Goal: Use online tool/utility: Utilize a website feature to perform a specific function

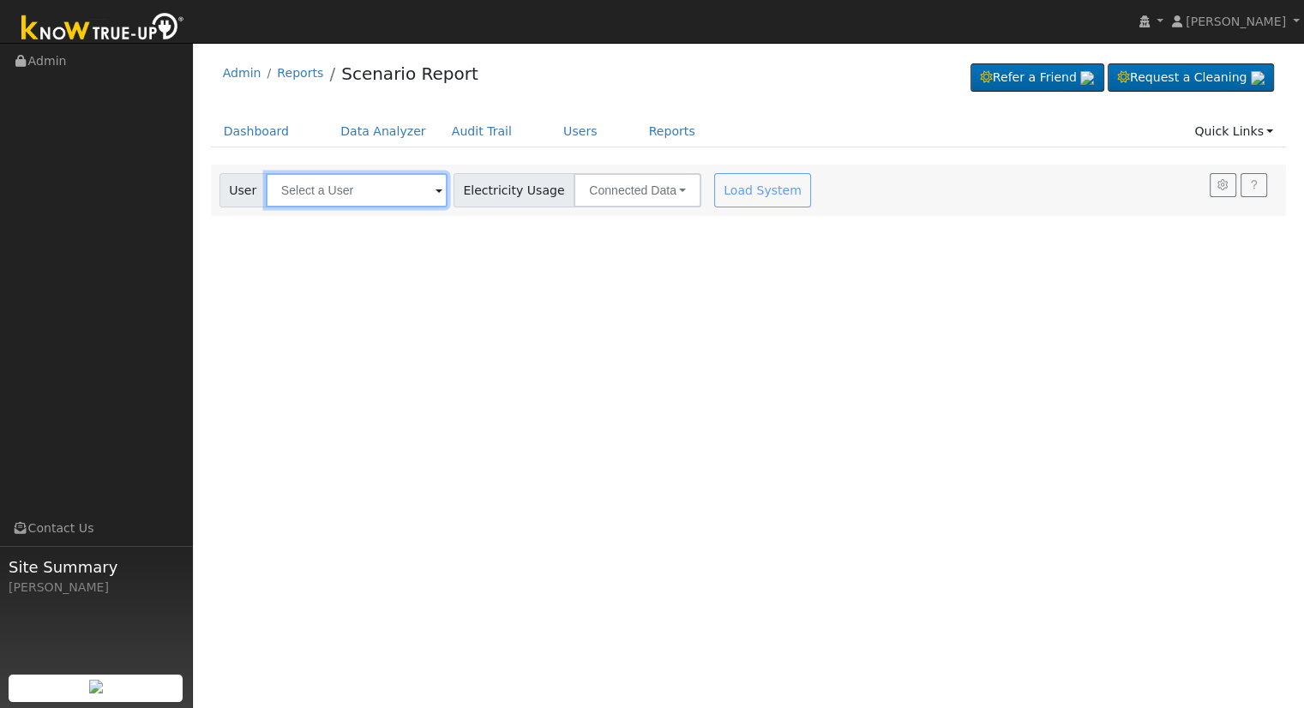
click at [331, 197] on input "text" at bounding box center [357, 190] width 182 height 34
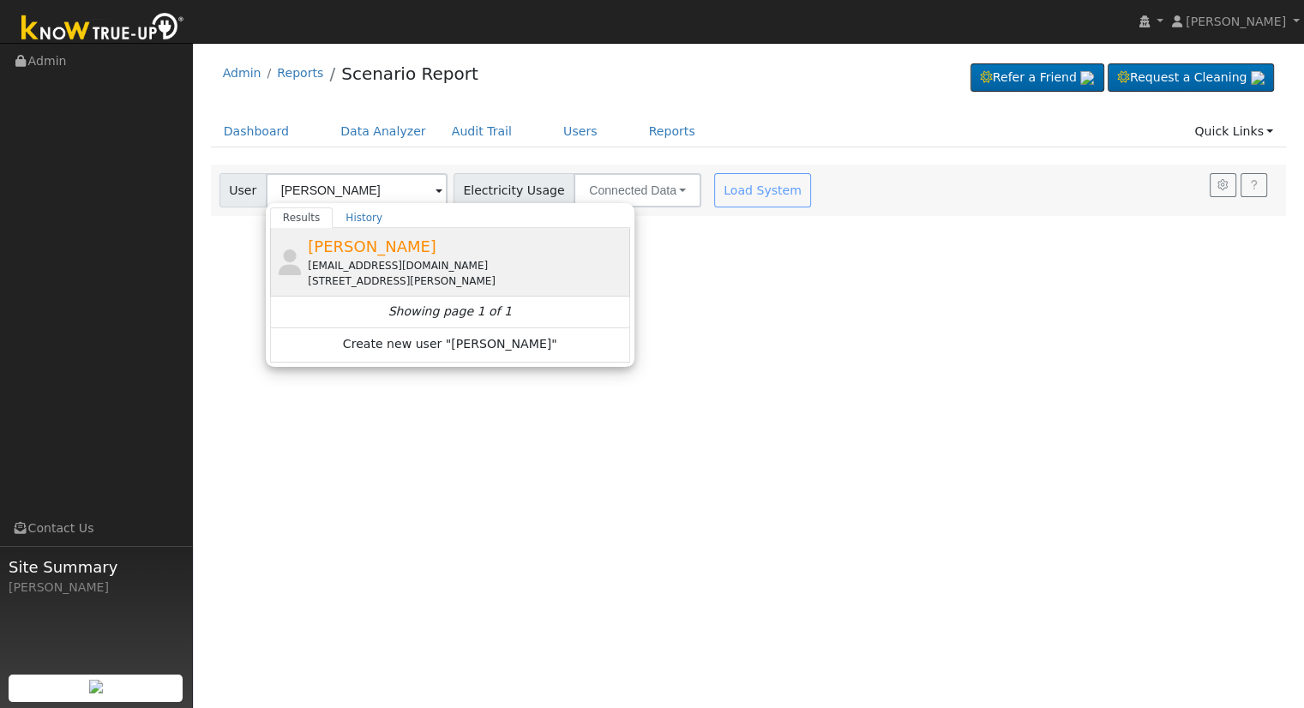
click at [377, 249] on span "[PERSON_NAME]" at bounding box center [372, 247] width 129 height 18
type input "[PERSON_NAME]"
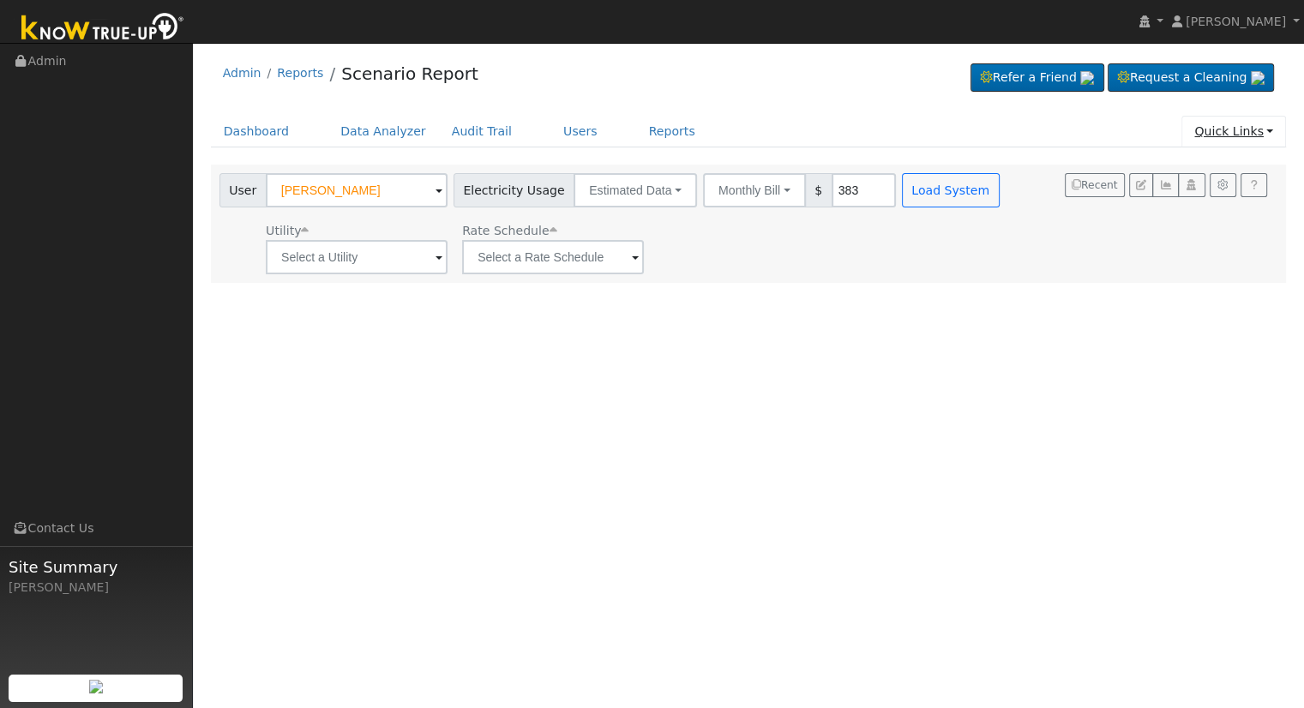
click at [1256, 144] on link "Quick Links" at bounding box center [1234, 132] width 105 height 32
click at [1236, 193] on link "Quick Connect" at bounding box center [1222, 191] width 127 height 24
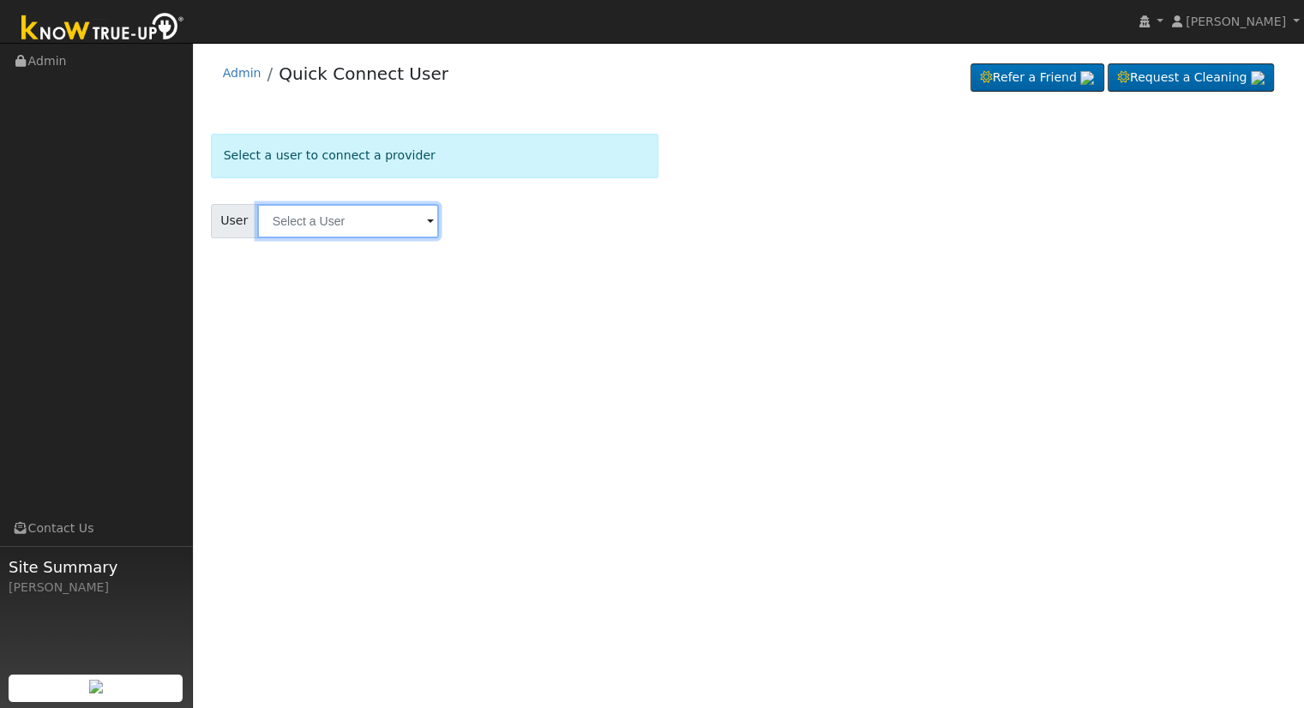
click at [316, 229] on input "text" at bounding box center [348, 221] width 182 height 34
type input "[PERSON_NAME]"
click at [425, 397] on div "User Profile First name Last name Email Email Notifications No Emails No Emails…" at bounding box center [748, 376] width 1111 height 666
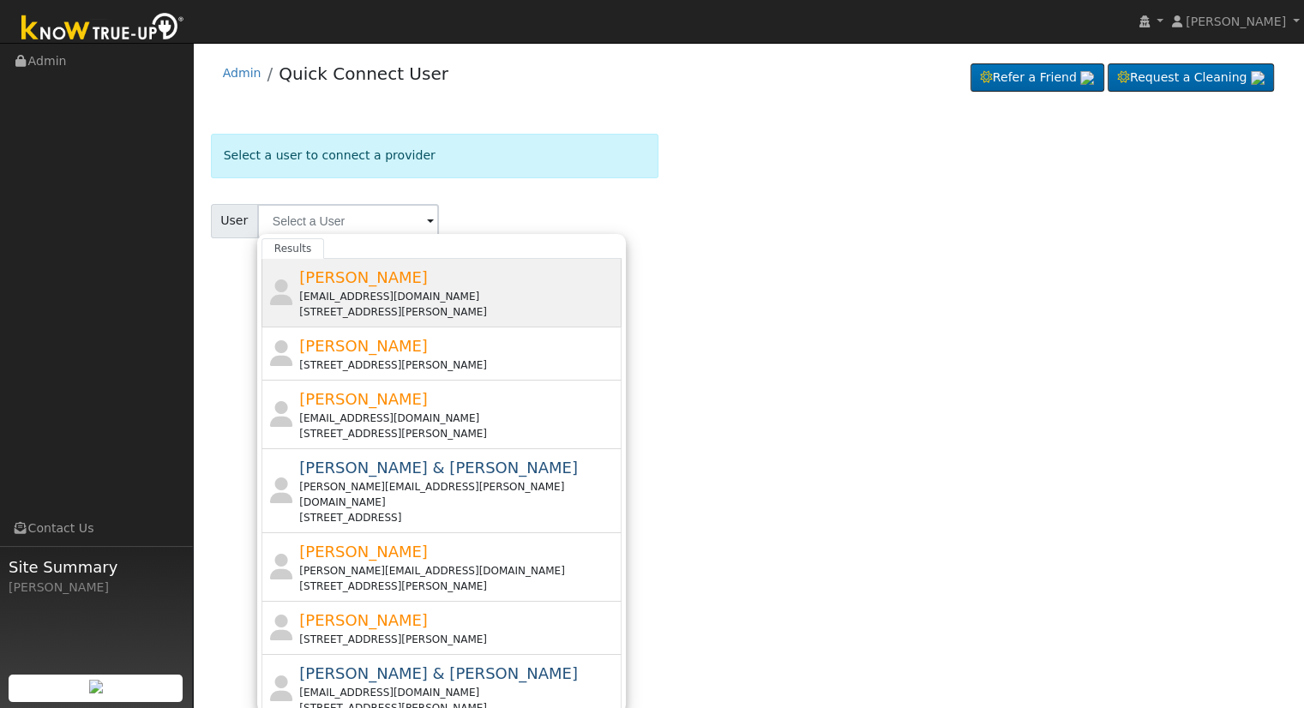
click at [388, 281] on div "[PERSON_NAME] [EMAIL_ADDRESS][DOMAIN_NAME] [STREET_ADDRESS][PERSON_NAME]" at bounding box center [458, 293] width 318 height 54
type input "[PERSON_NAME]"
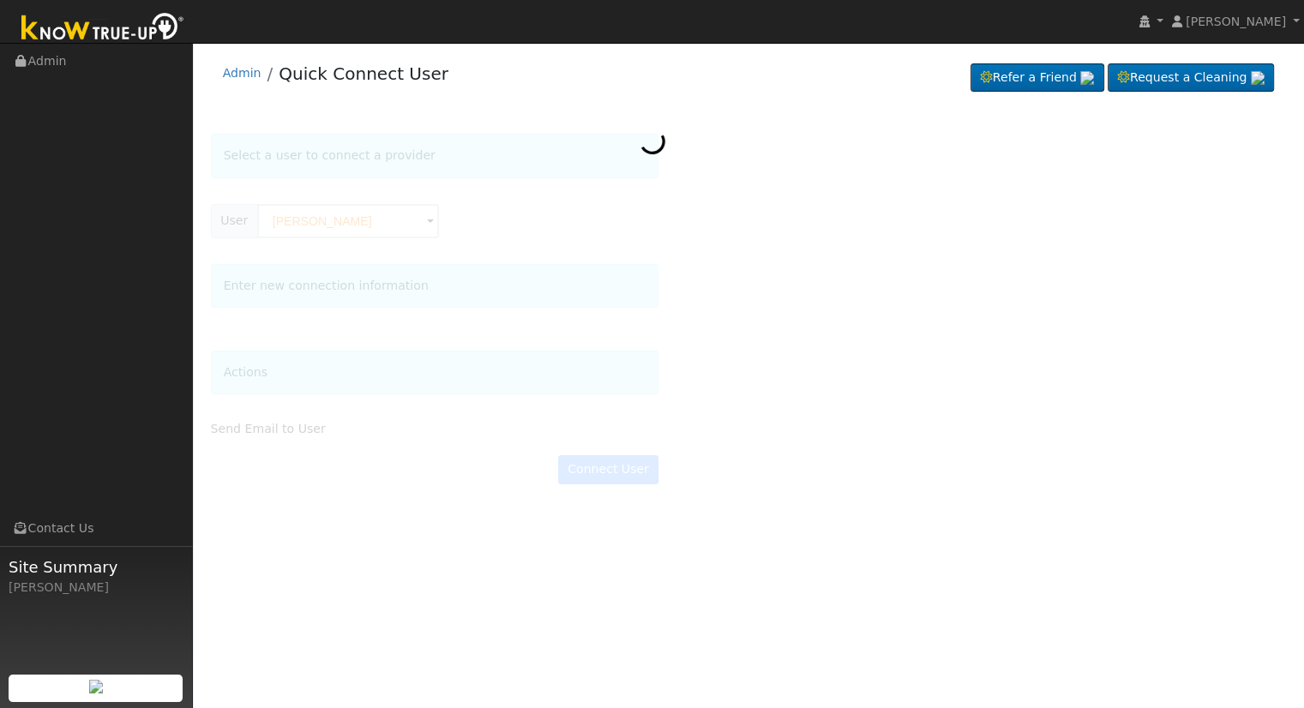
click at [365, 226] on div at bounding box center [749, 318] width 1076 height 368
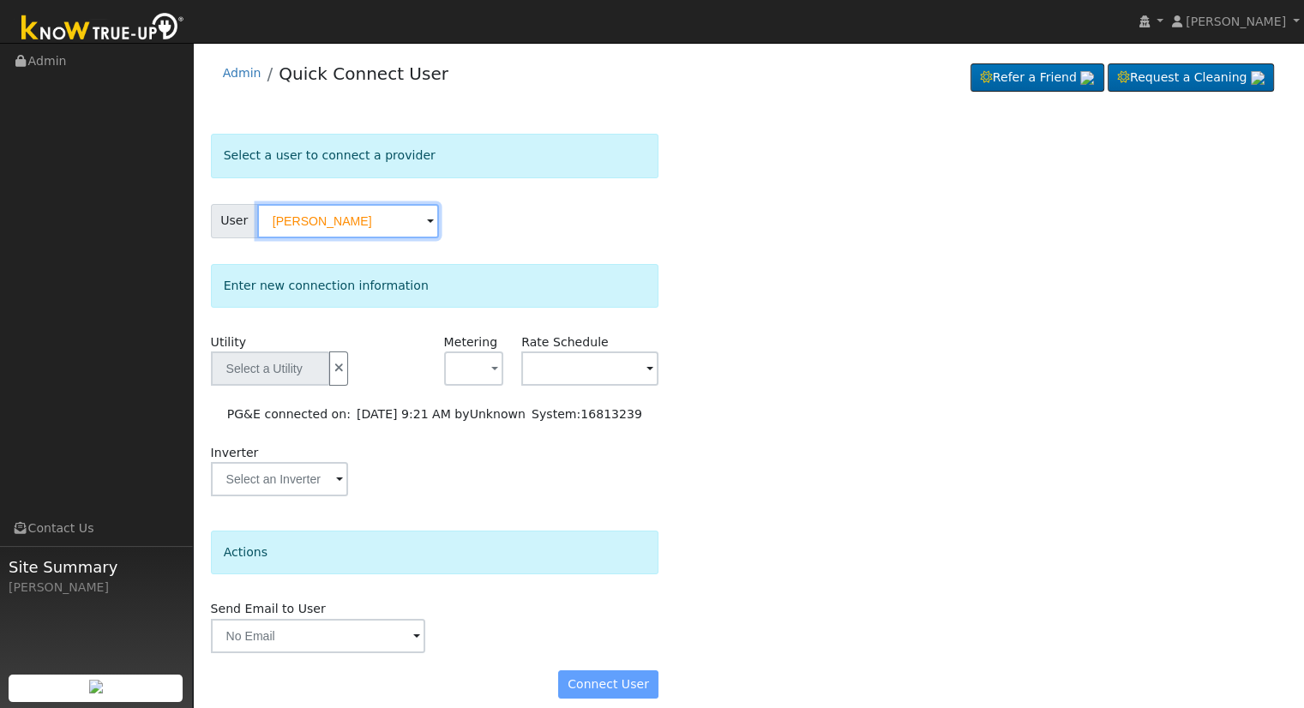
click at [365, 224] on input "[PERSON_NAME]" at bounding box center [348, 221] width 182 height 34
type input "PG&E"
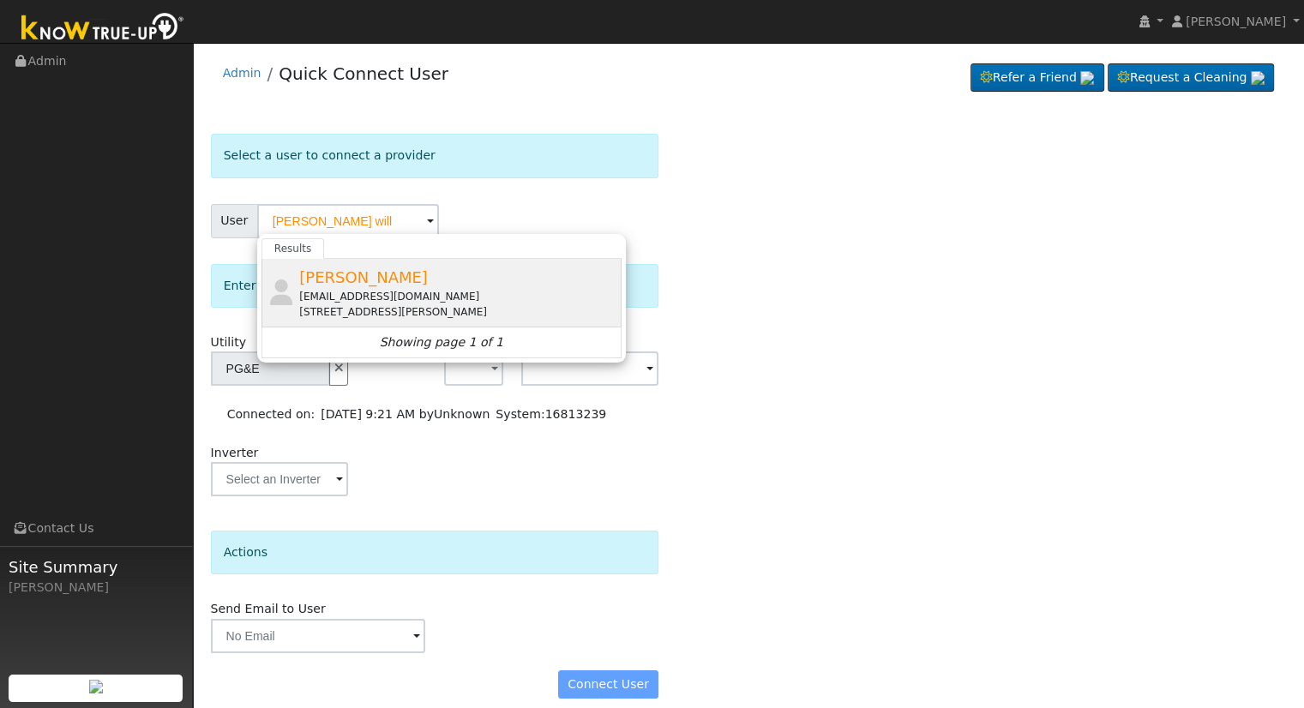
click at [383, 304] on div "[STREET_ADDRESS][PERSON_NAME]" at bounding box center [458, 311] width 318 height 15
type input "[PERSON_NAME]"
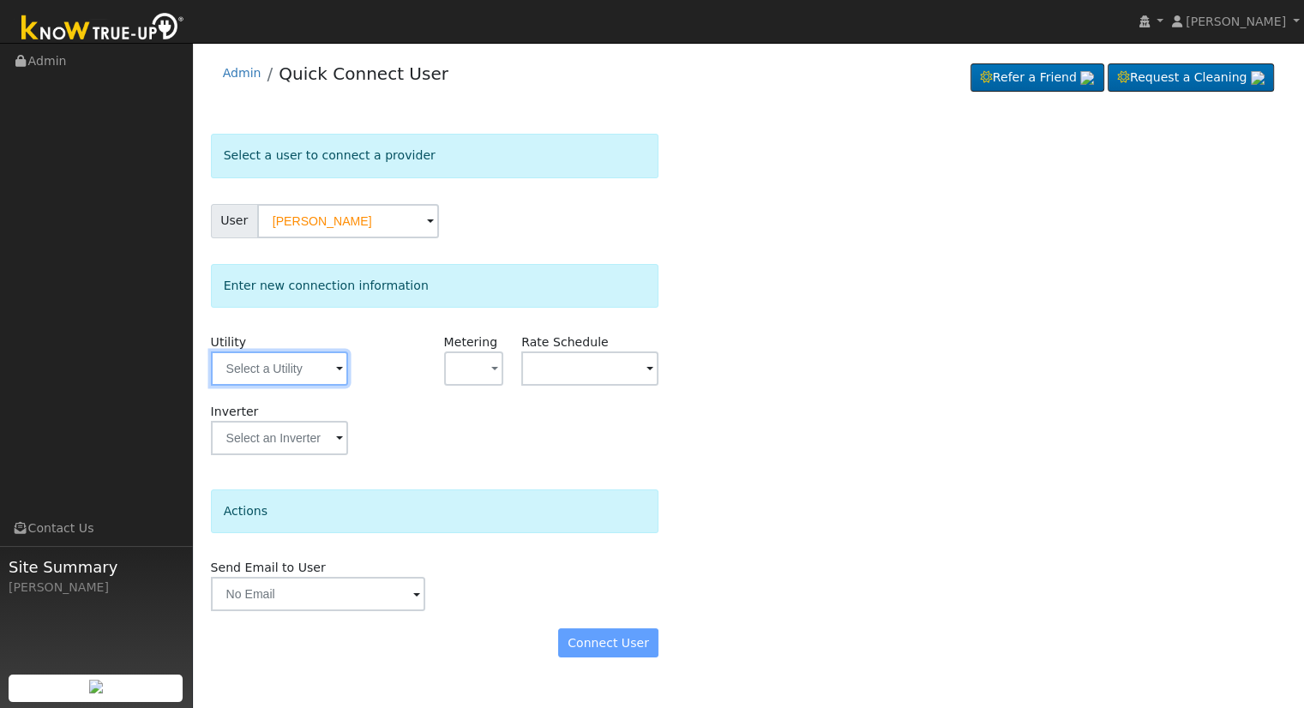
click at [296, 353] on input "text" at bounding box center [279, 369] width 137 height 34
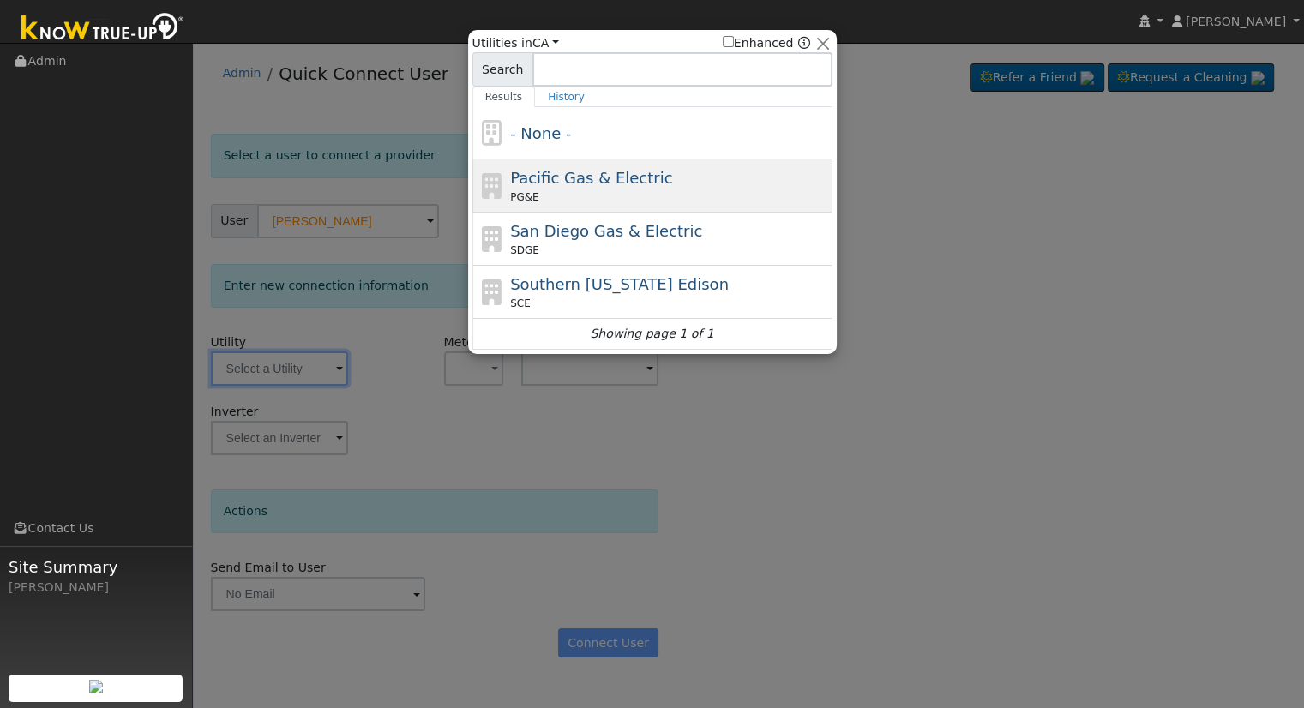
click at [557, 183] on span "Pacific Gas & Electric" at bounding box center [591, 178] width 162 height 18
type input "PG&E"
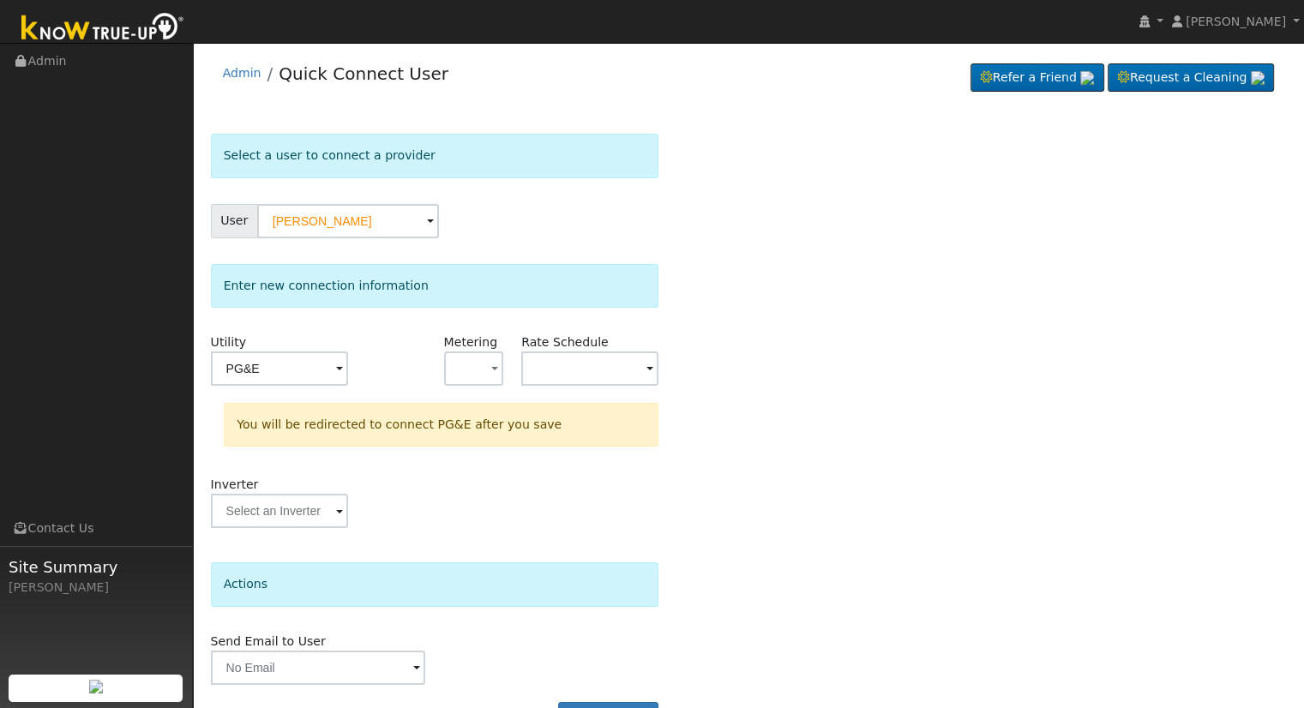
click at [599, 388] on div "Rate Schedule" at bounding box center [590, 368] width 155 height 69
click at [348, 382] on input "text" at bounding box center [279, 369] width 137 height 34
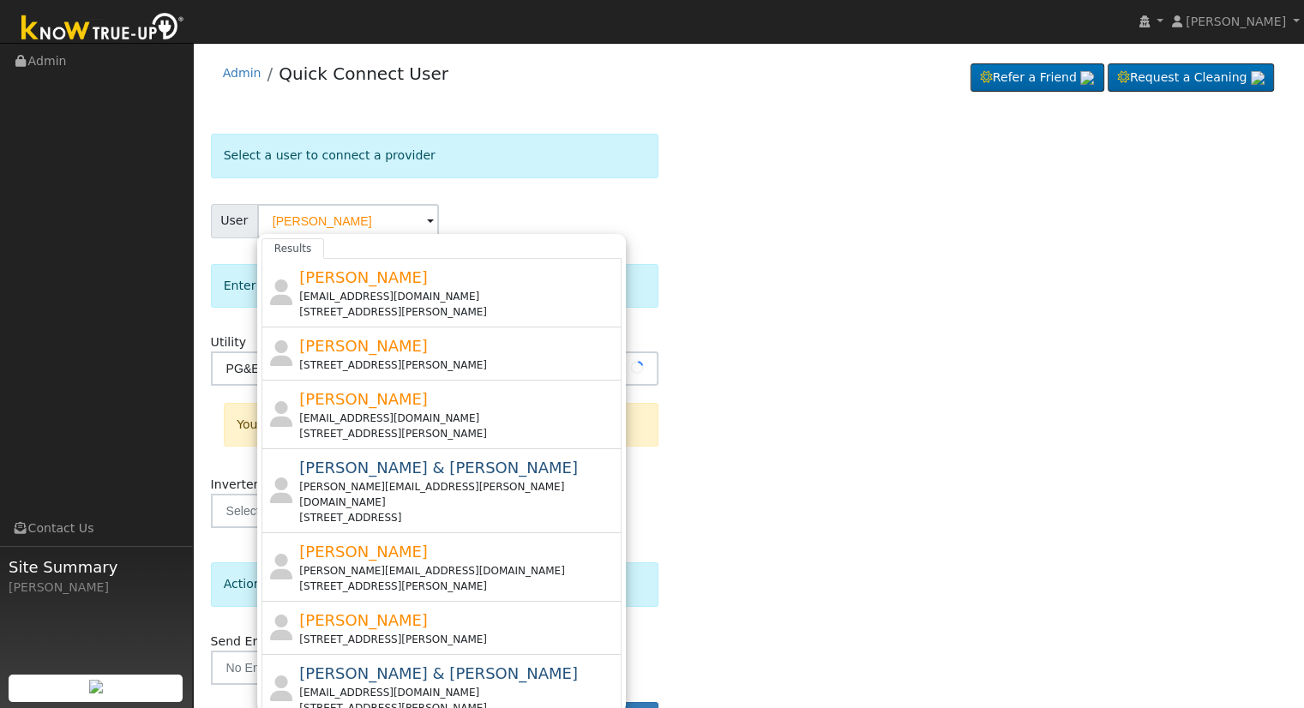
click at [825, 497] on div "Select a user to connect a provider User [PERSON_NAME] Results [PERSON_NAME] [E…" at bounding box center [749, 441] width 1076 height 614
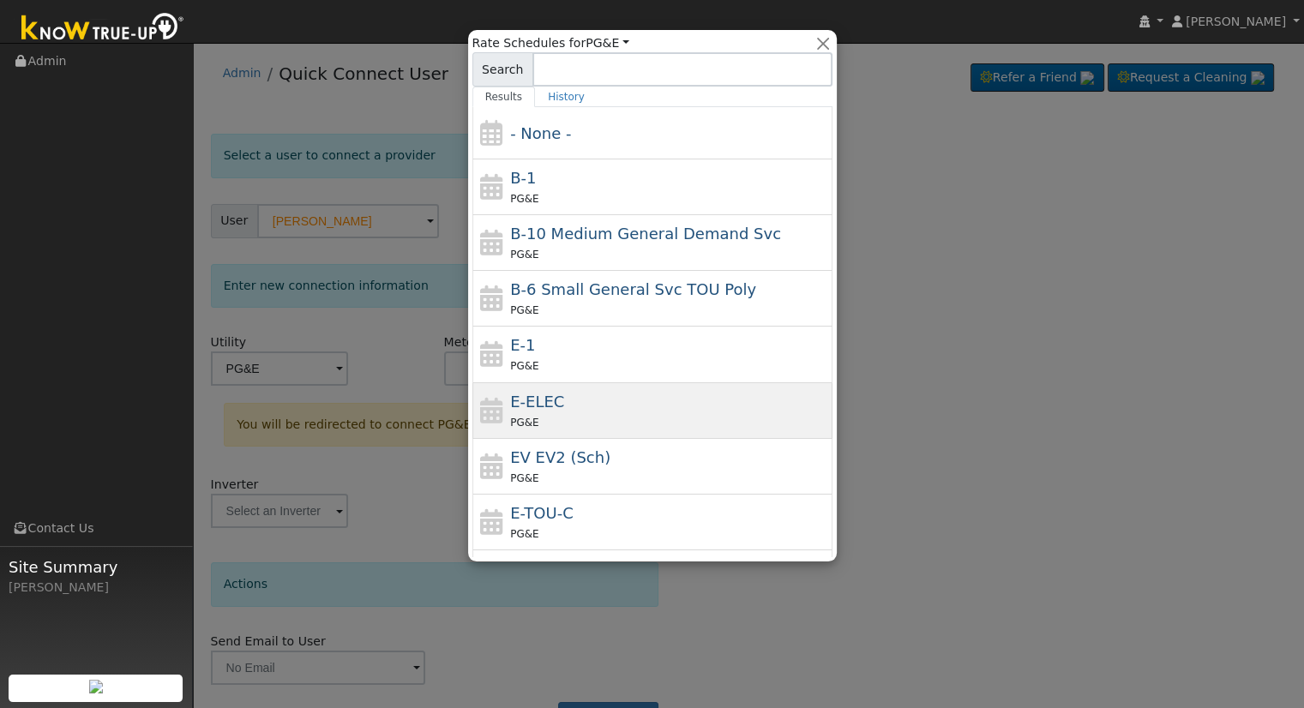
click at [604, 399] on div "E-ELEC PG&E" at bounding box center [669, 410] width 318 height 41
type input "E-ELEC"
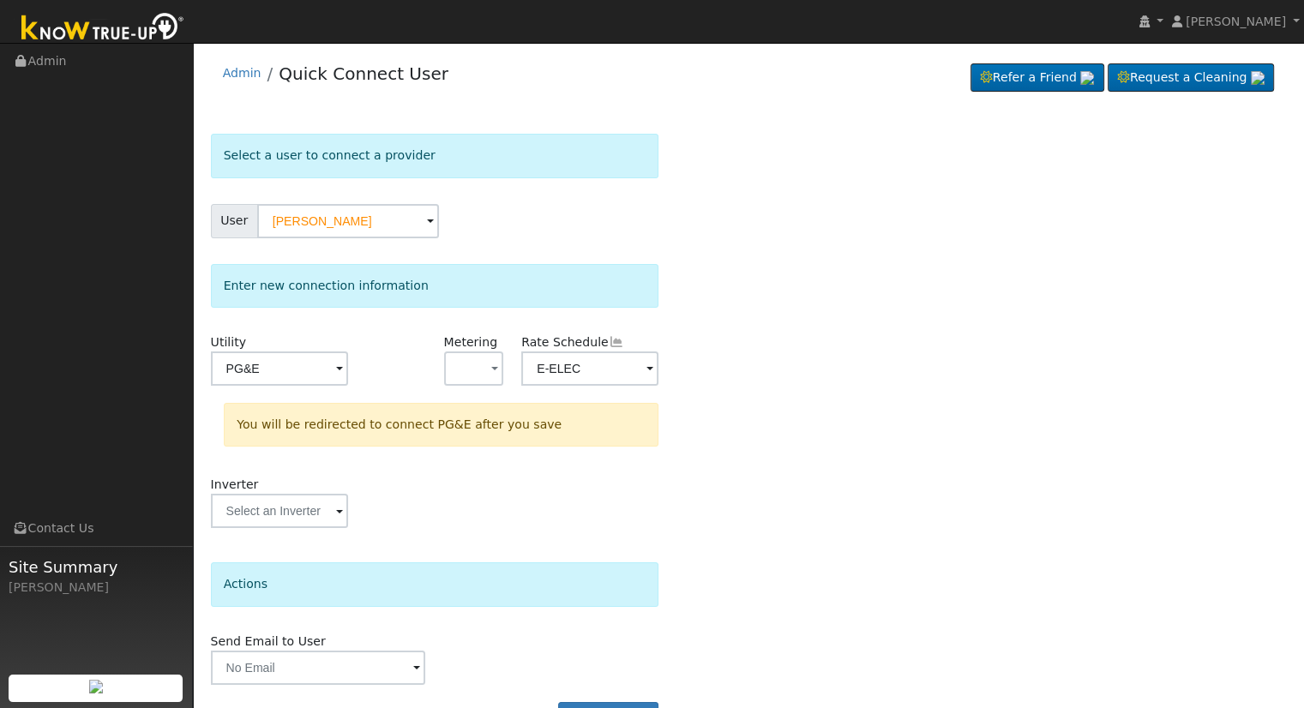
scroll to position [47, 0]
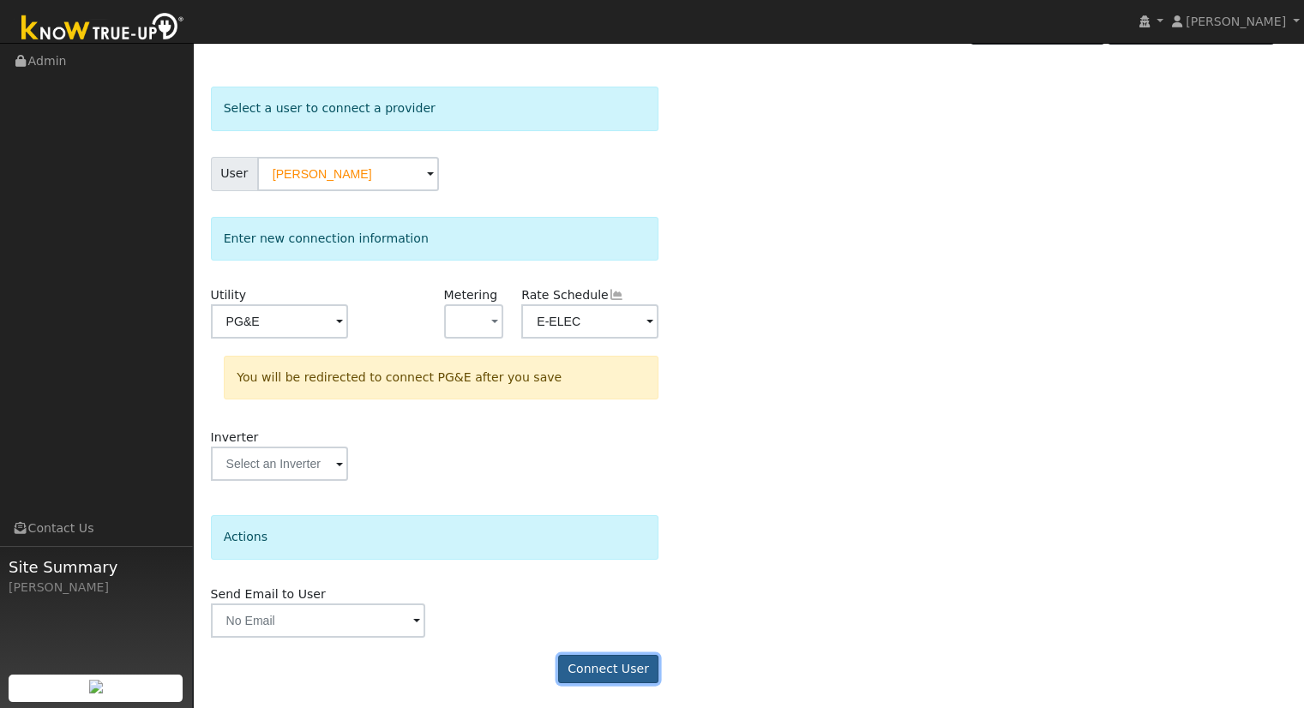
click at [614, 669] on button "Connect User" at bounding box center [608, 669] width 101 height 29
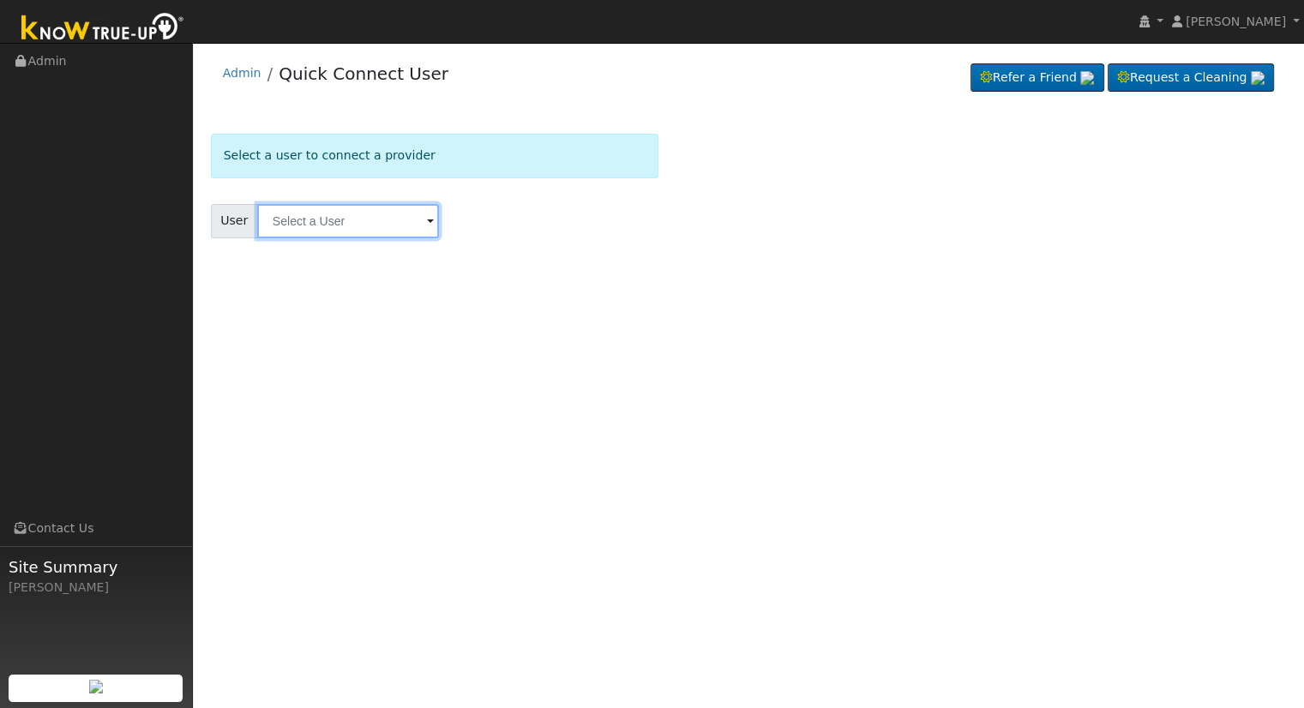
click at [288, 232] on input "text" at bounding box center [348, 221] width 182 height 34
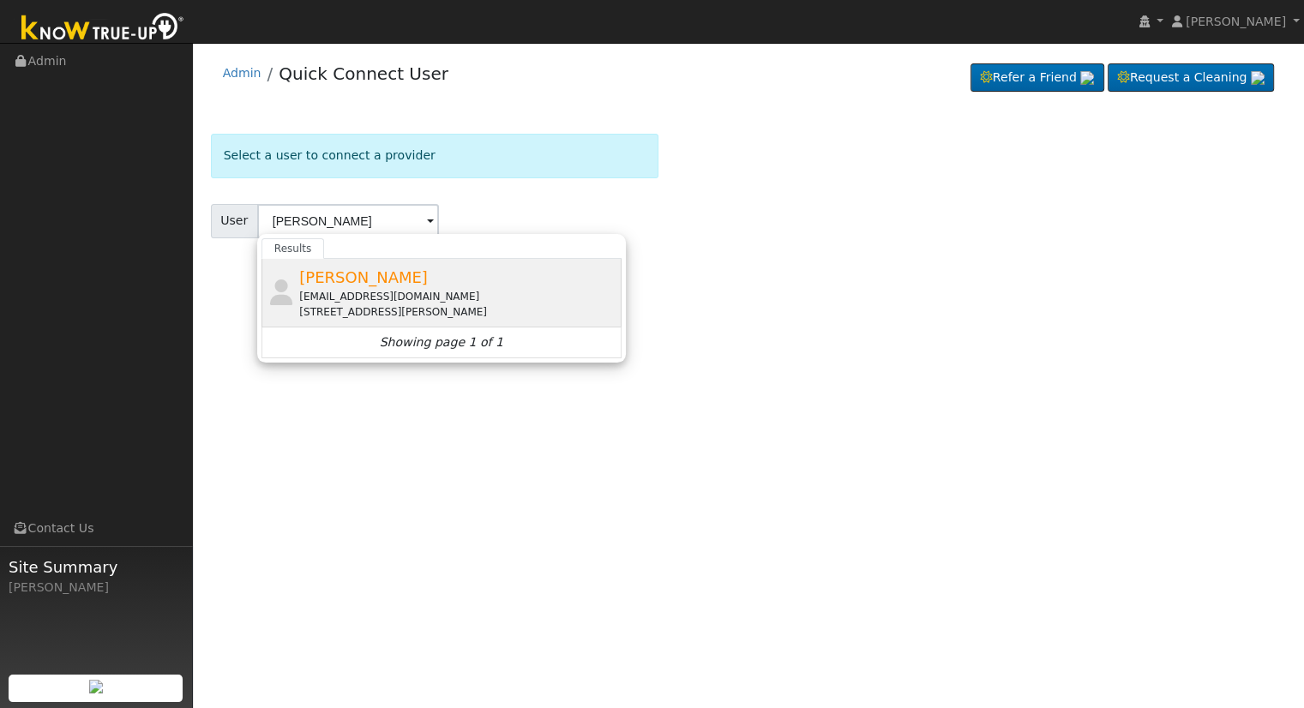
click at [361, 283] on span "[PERSON_NAME]" at bounding box center [363, 277] width 129 height 18
type input "[PERSON_NAME]"
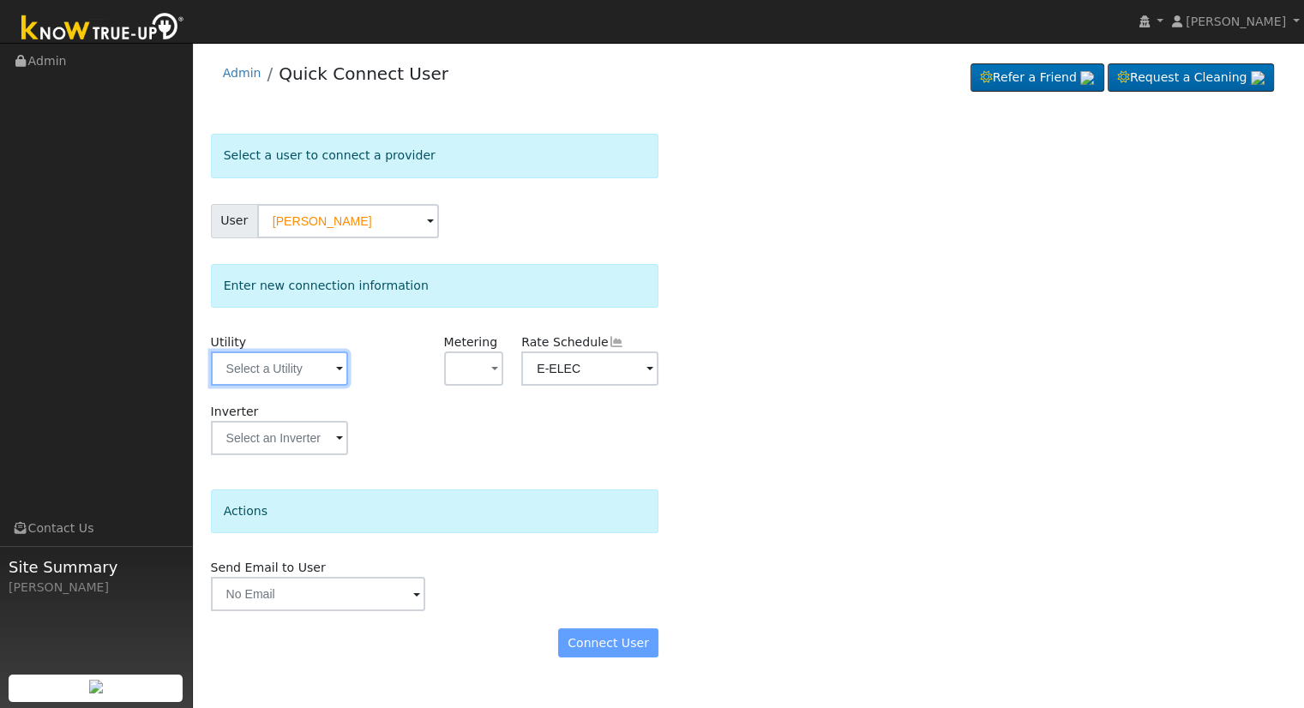
click at [274, 372] on input "text" at bounding box center [279, 369] width 137 height 34
type input "pg"
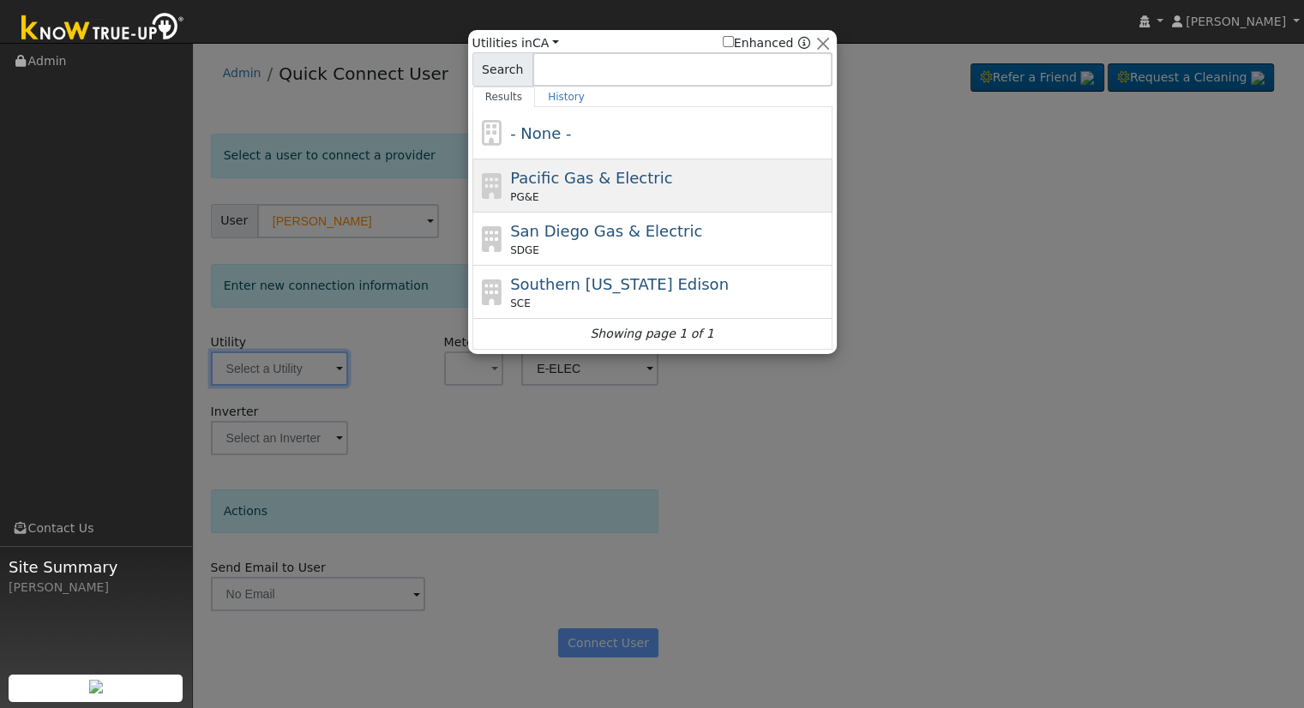
click at [593, 190] on div "PG&E" at bounding box center [669, 197] width 318 height 15
type input "PG&E"
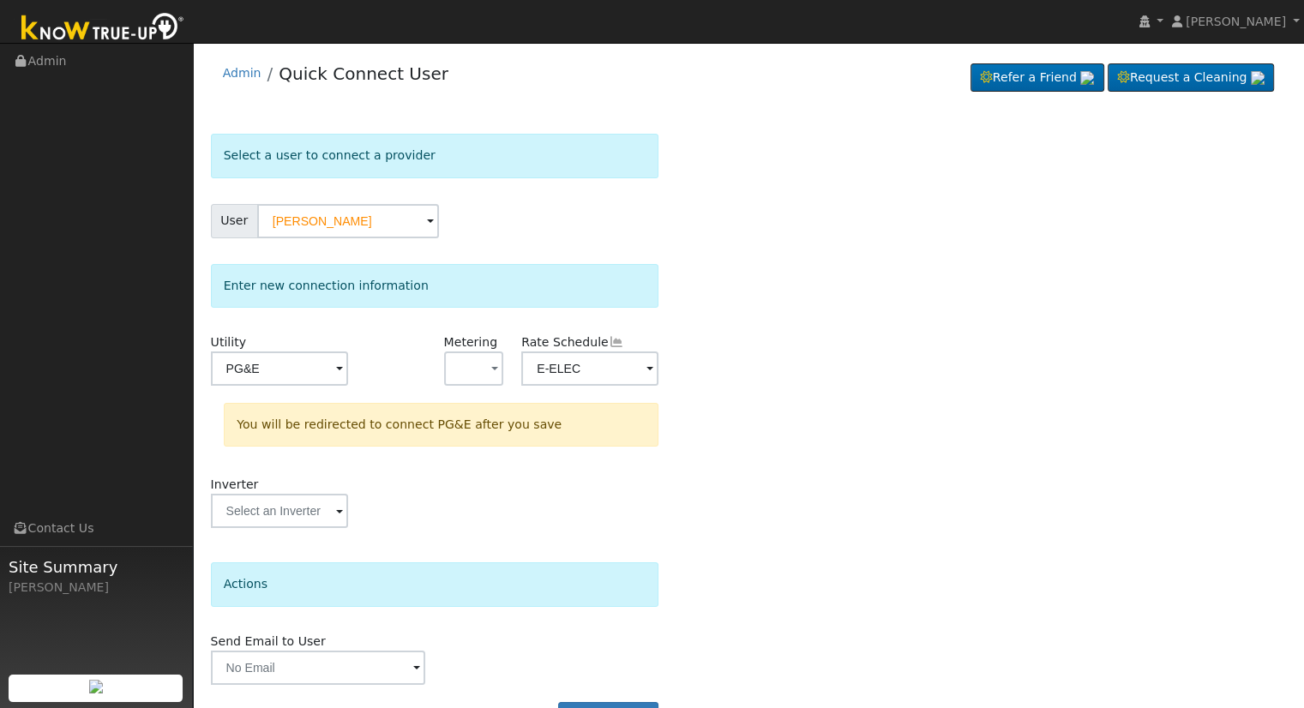
scroll to position [47, 0]
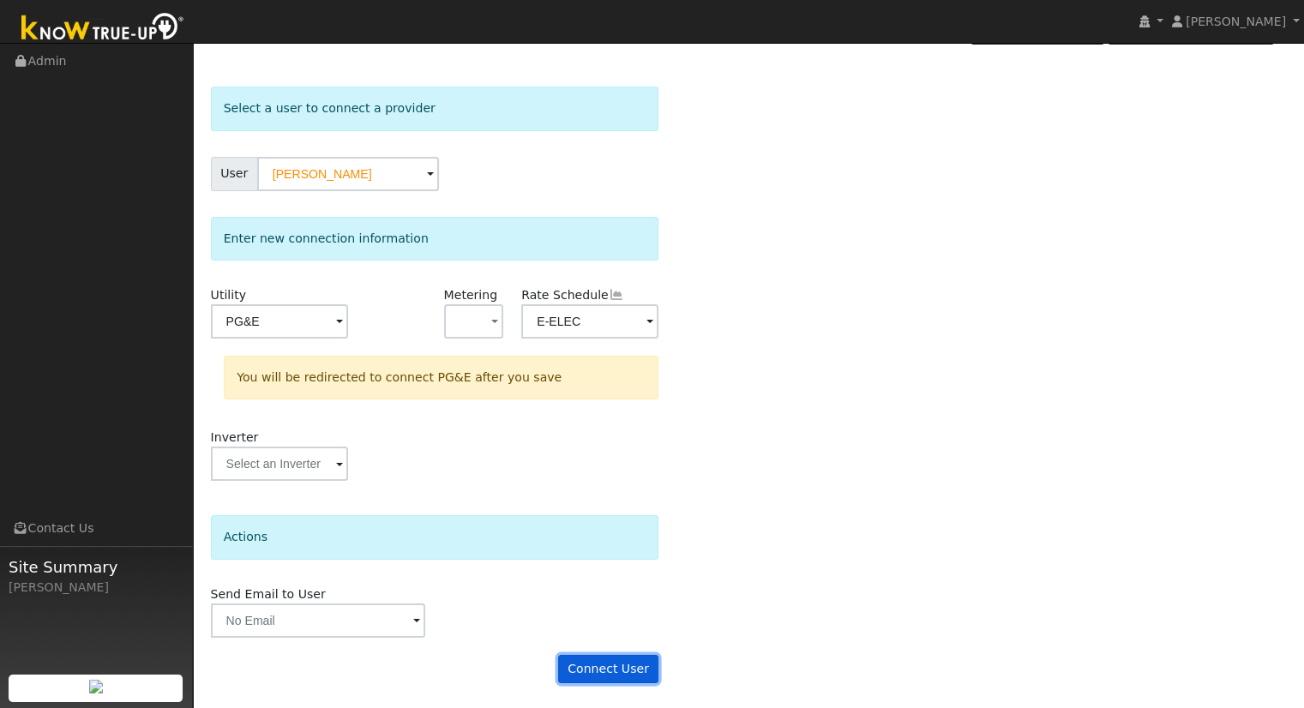
drag, startPoint x: 566, startPoint y: 575, endPoint x: 607, endPoint y: 670, distance: 102.9
click at [607, 670] on button "Connect User" at bounding box center [608, 669] width 101 height 29
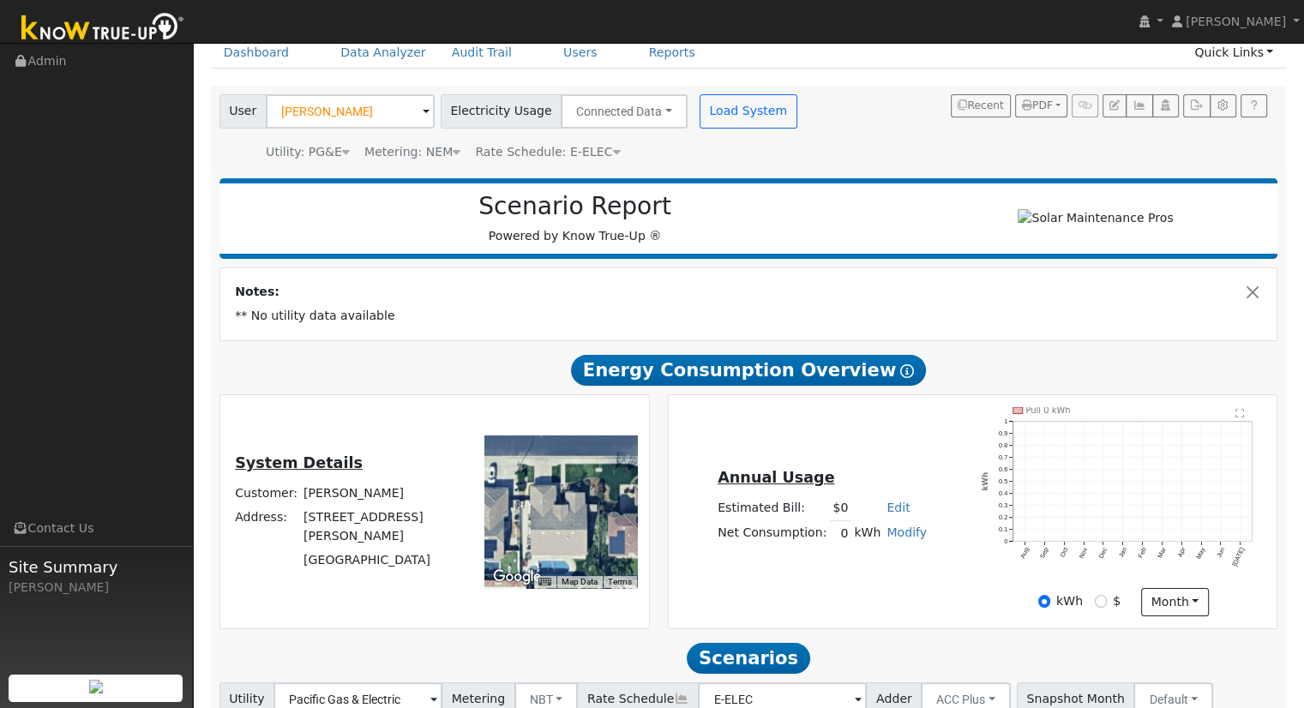
scroll to position [134, 0]
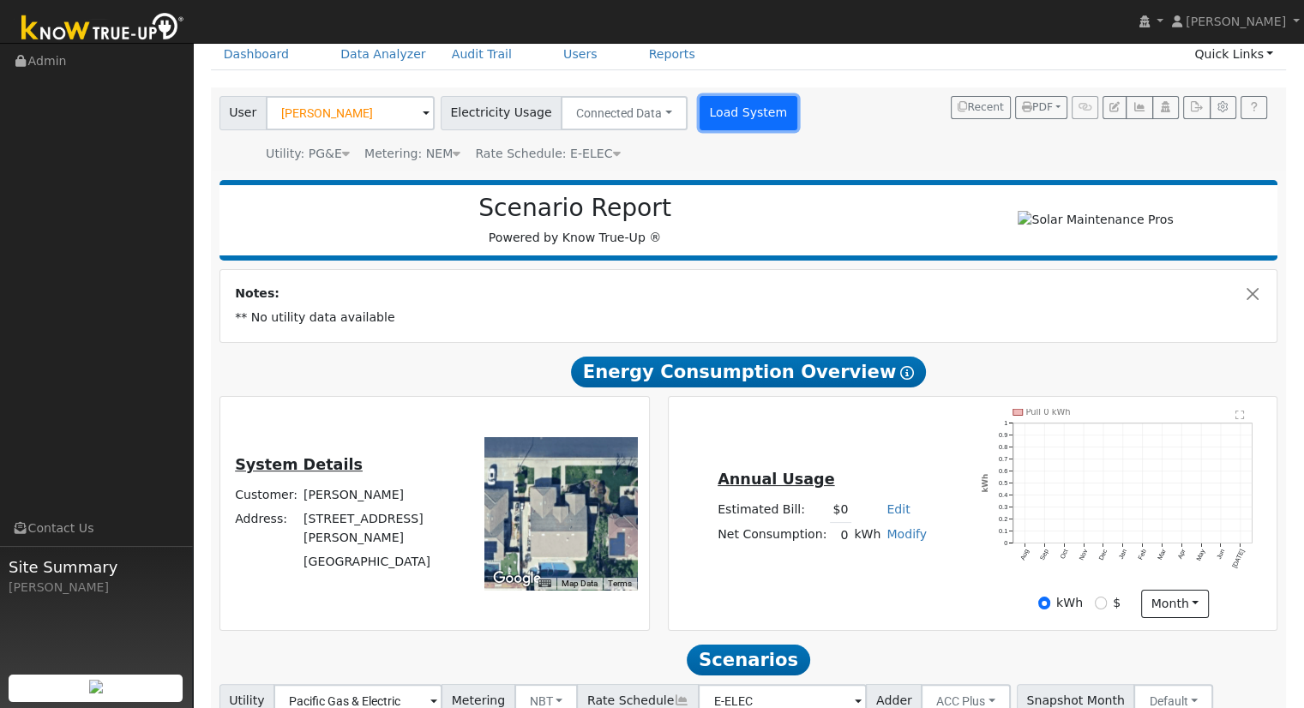
click at [731, 114] on button "Load System" at bounding box center [749, 113] width 98 height 34
click at [717, 114] on button "Load System" at bounding box center [749, 113] width 98 height 34
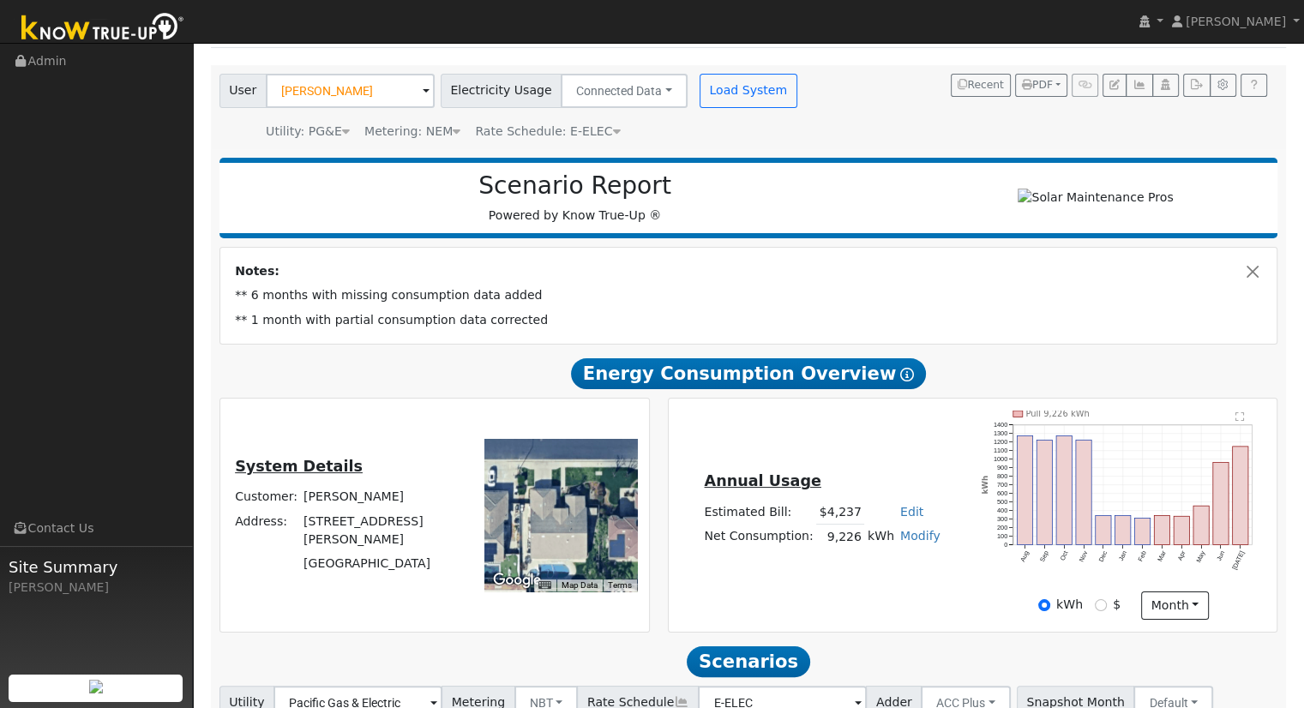
scroll to position [110, 0]
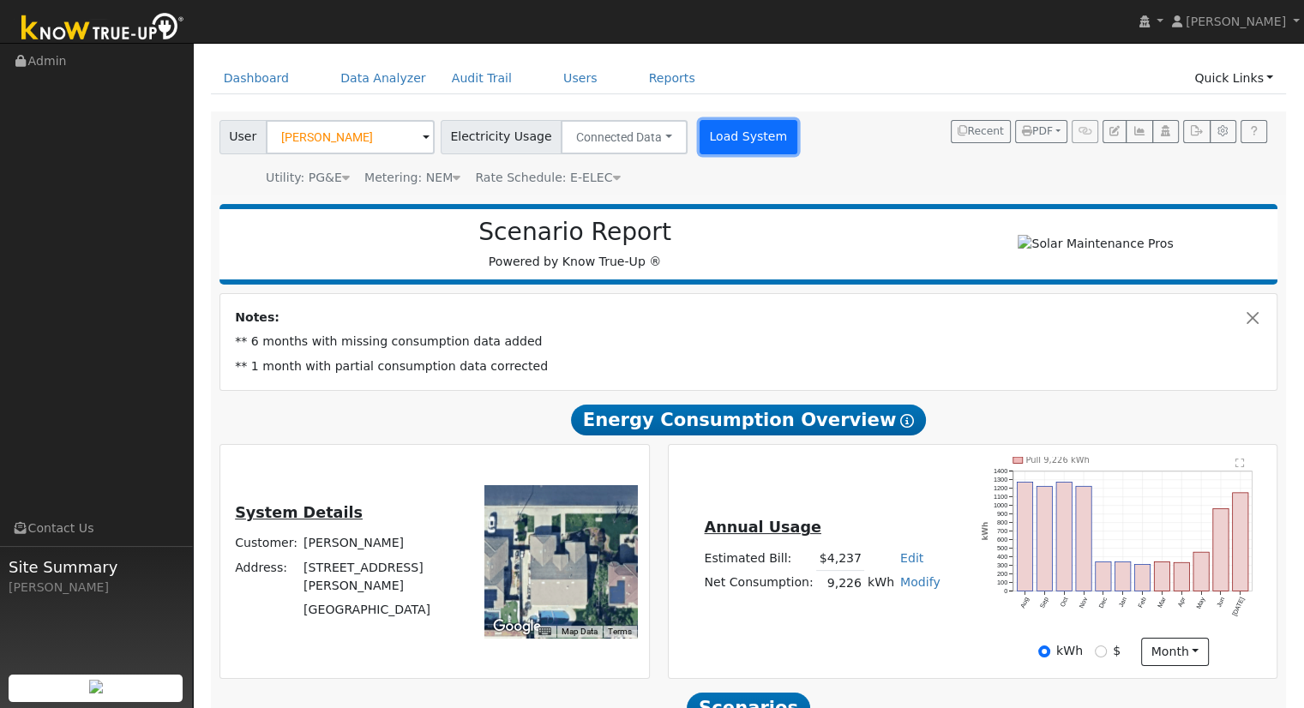
click at [712, 145] on button "Load System" at bounding box center [749, 137] width 98 height 34
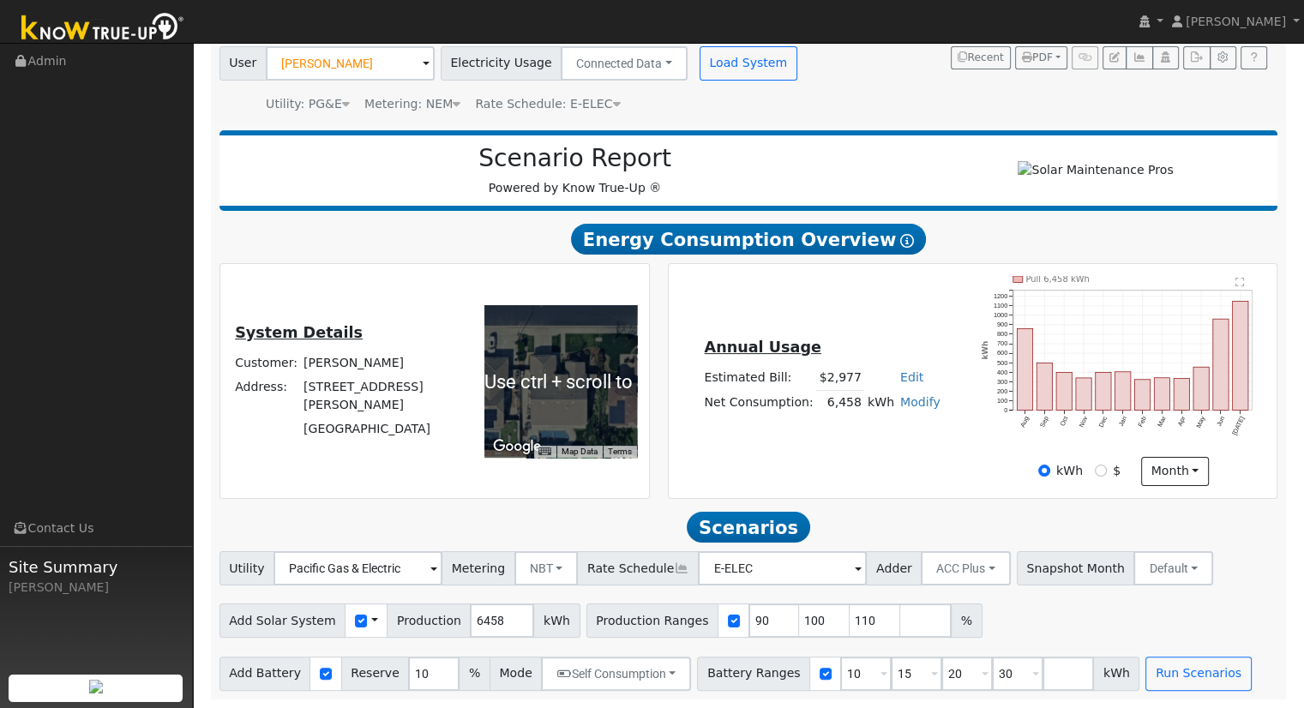
scroll to position [189, 0]
click at [749, 623] on input "90" at bounding box center [774, 621] width 51 height 34
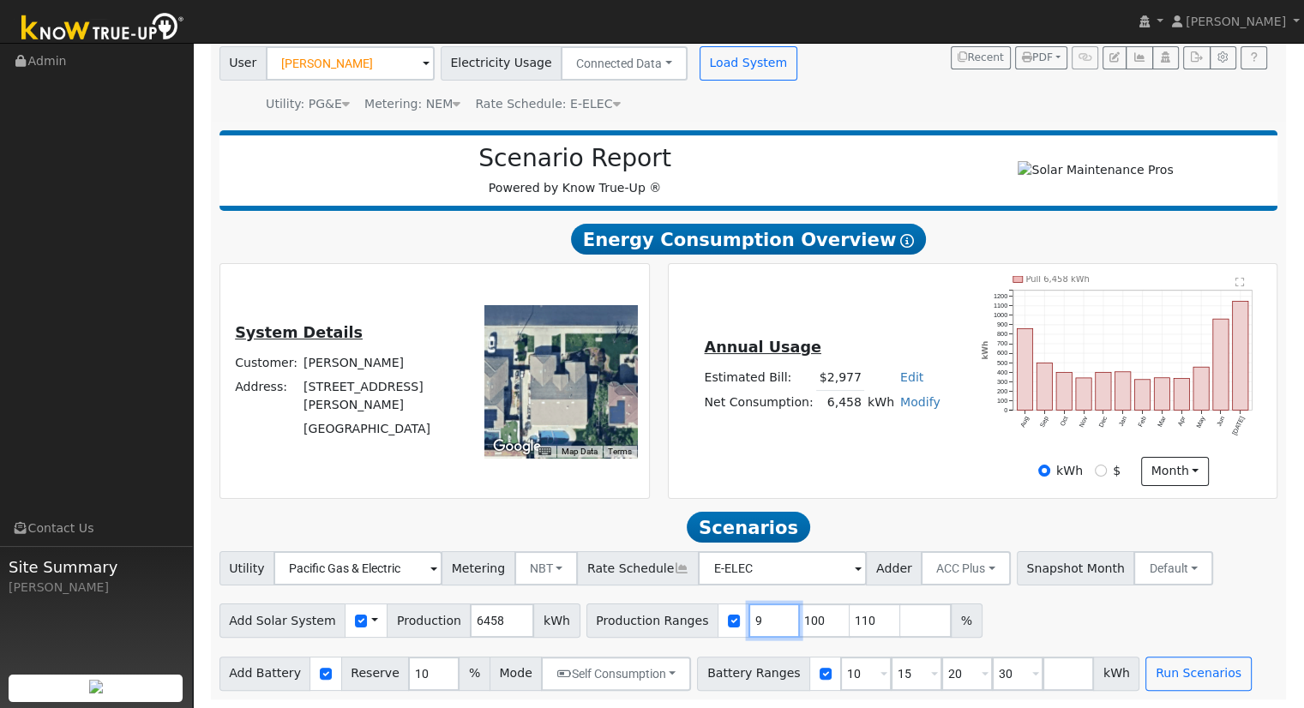
type input "100"
type input "110"
type input "1"
type input "120"
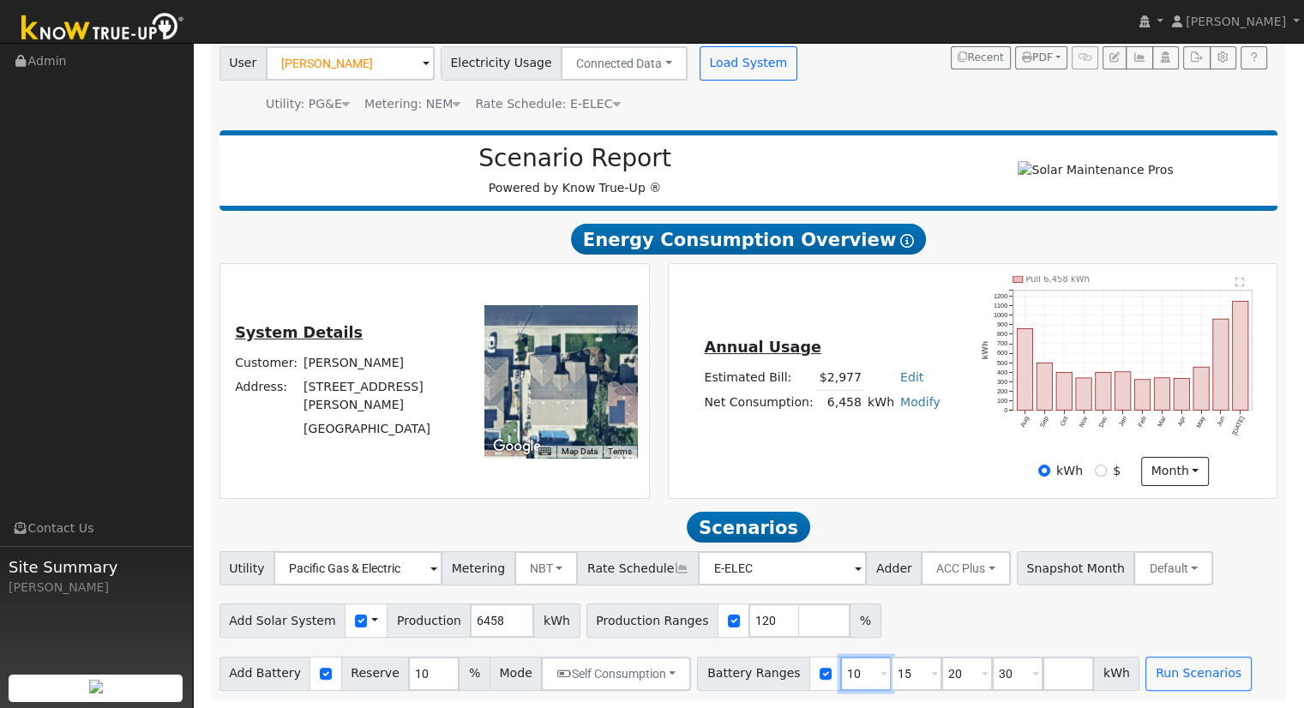
click at [840, 675] on input "10" at bounding box center [865, 674] width 51 height 34
type input "15"
type input "20"
type input "30"
type input "20"
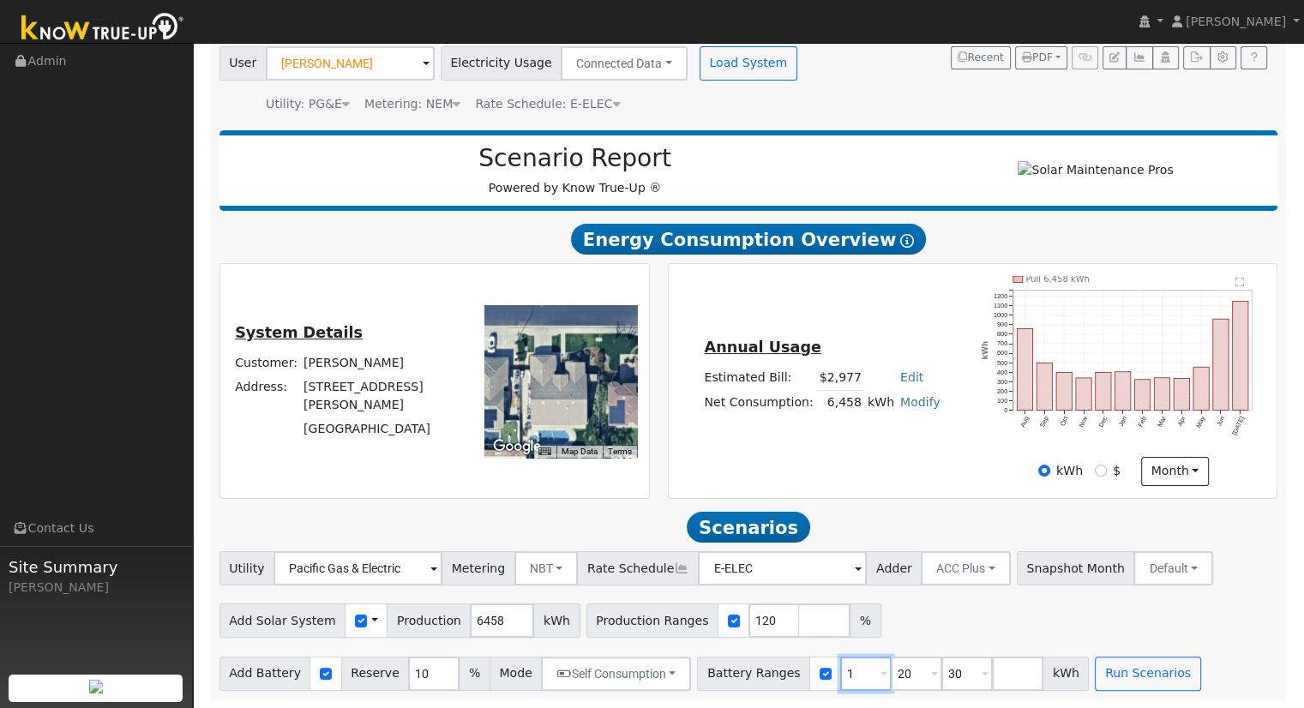
type input "30"
type input "3"
type input "10"
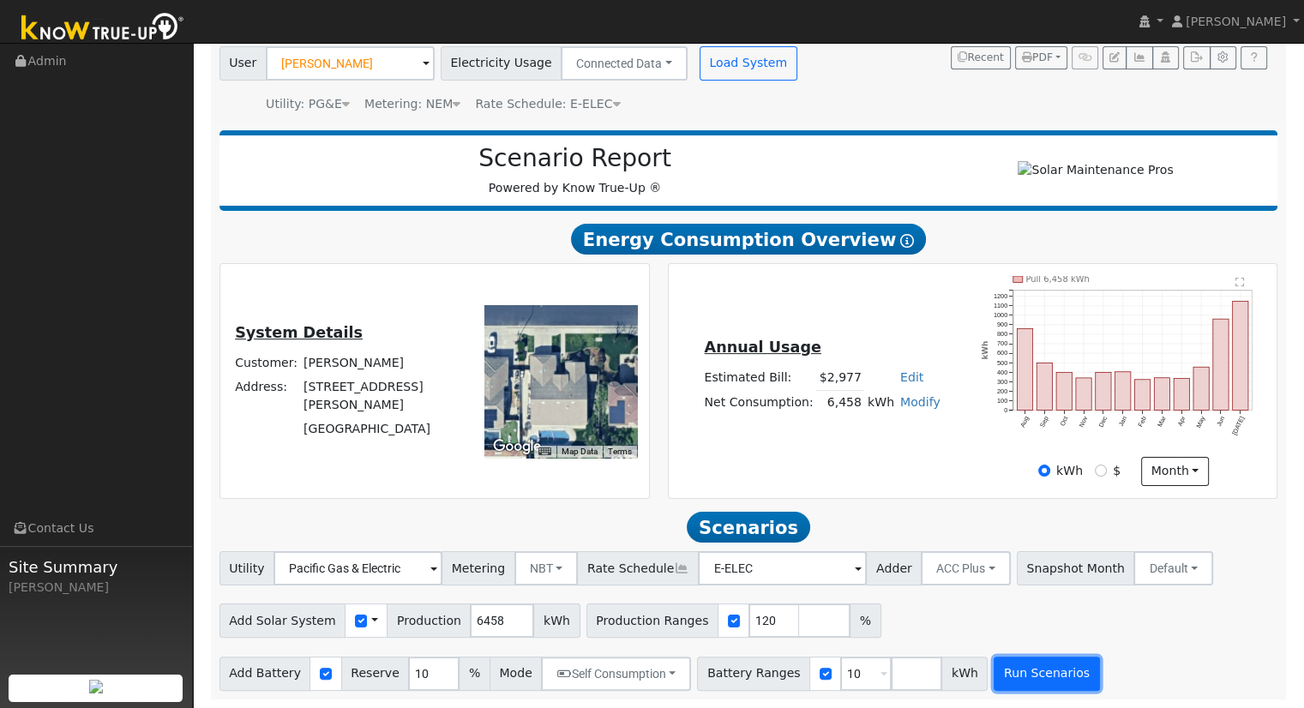
click at [1002, 680] on button "Run Scenarios" at bounding box center [1046, 674] width 105 height 34
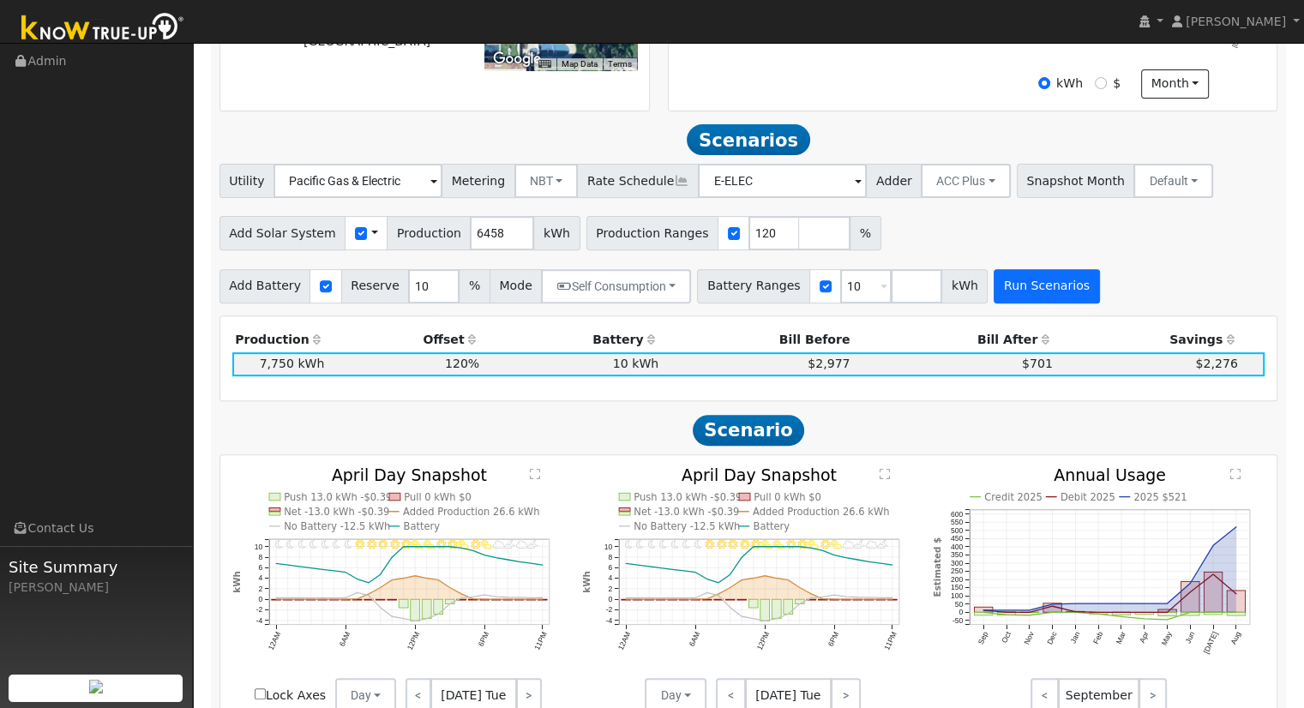
scroll to position [648, 0]
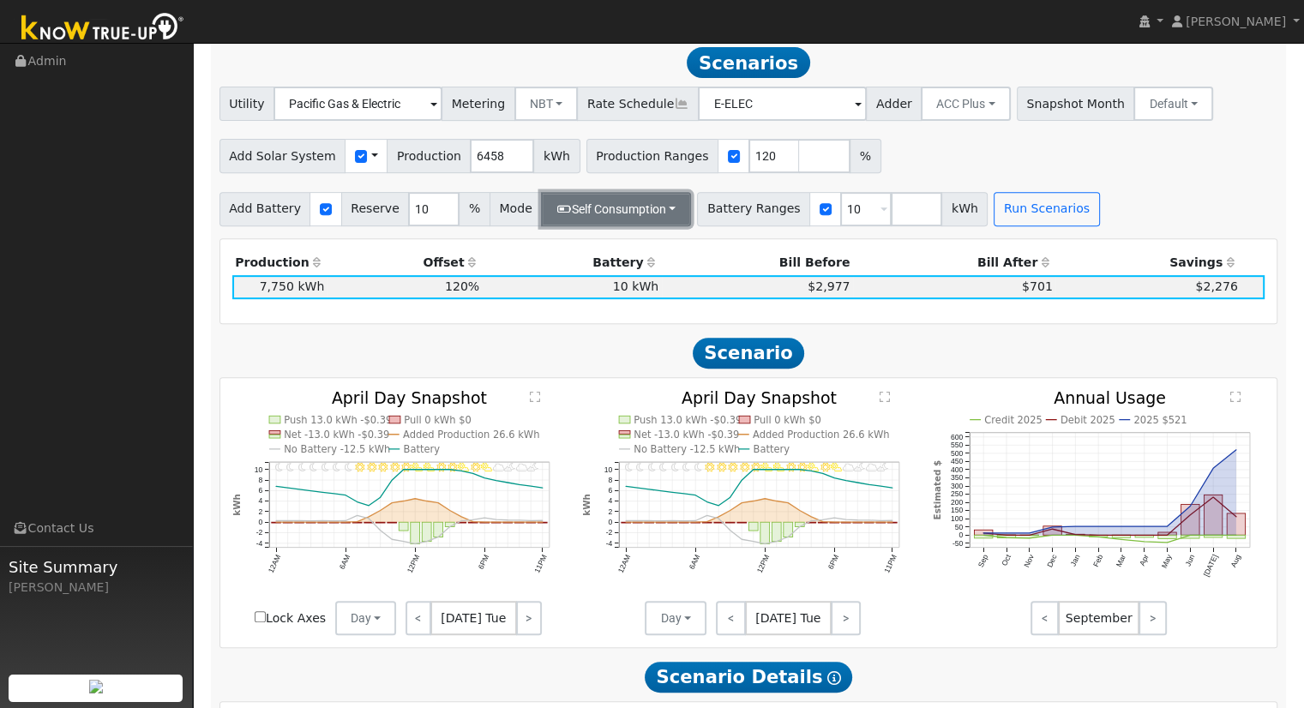
click at [595, 224] on button "Self Consumption" at bounding box center [616, 209] width 150 height 34
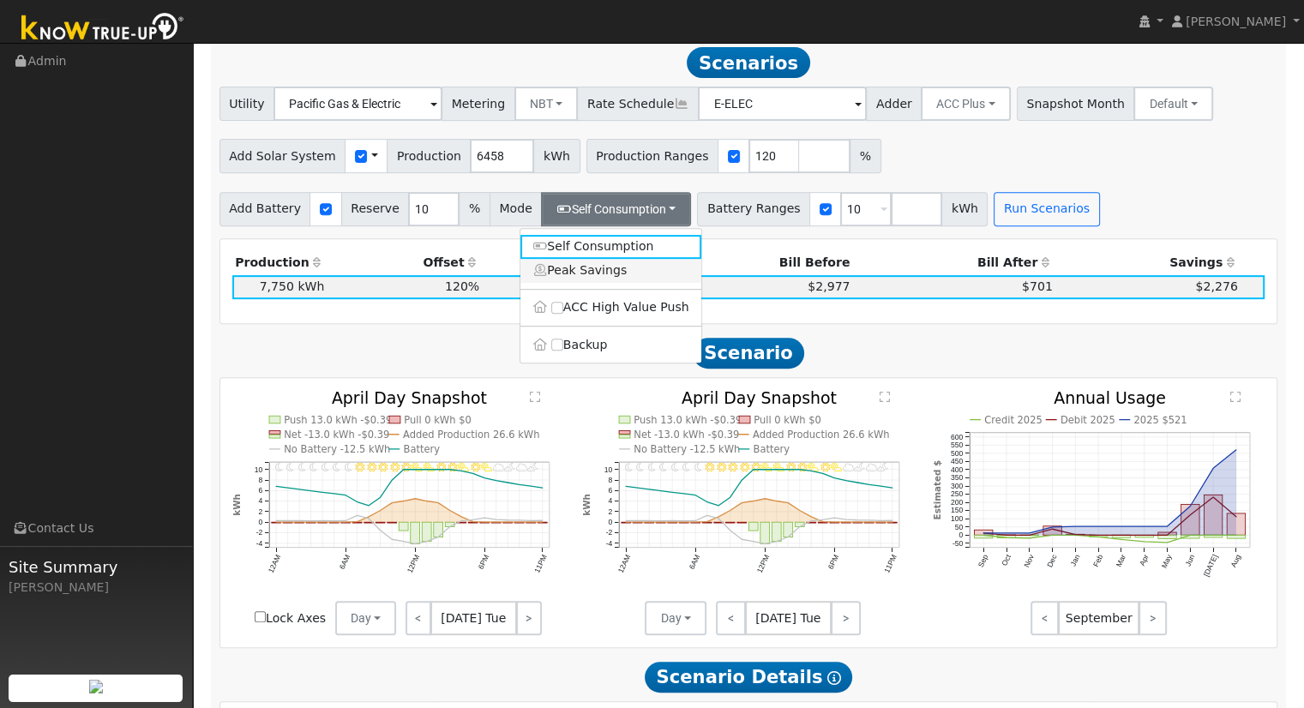
click at [611, 283] on link "Peak Savings" at bounding box center [611, 271] width 181 height 24
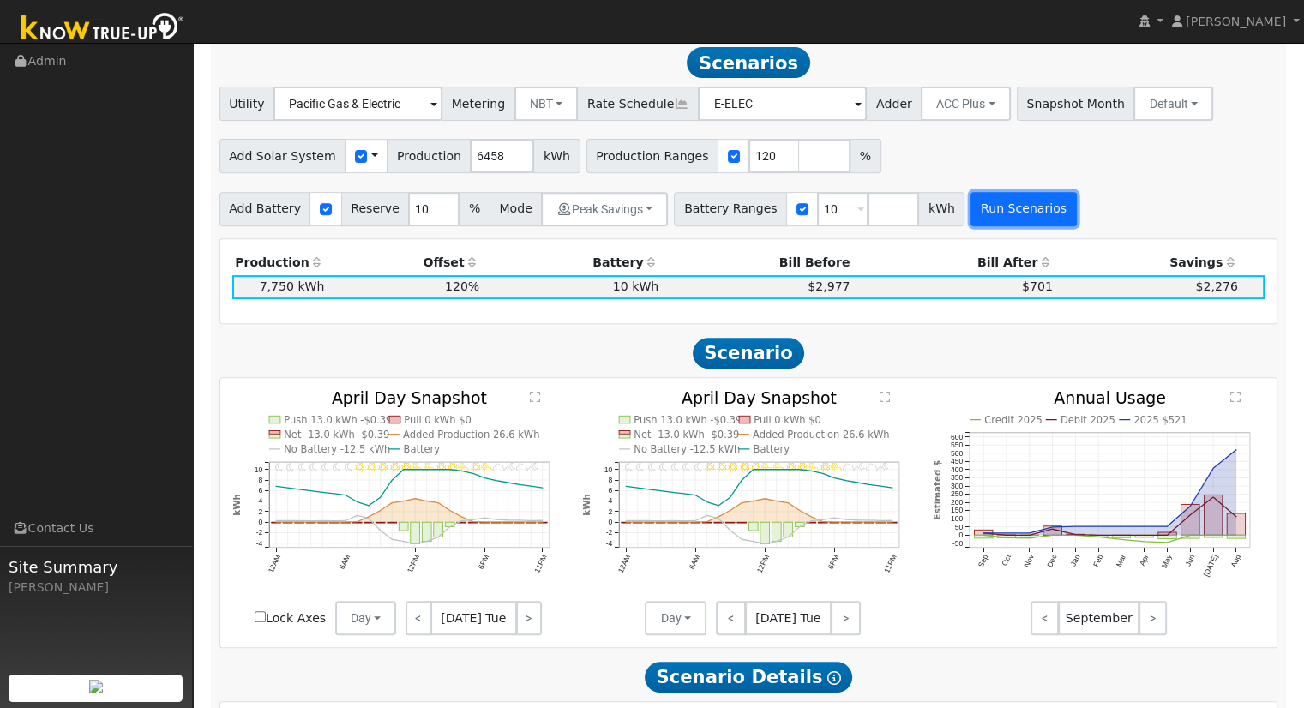
click at [979, 226] on button "Run Scenarios" at bounding box center [1023, 209] width 105 height 34
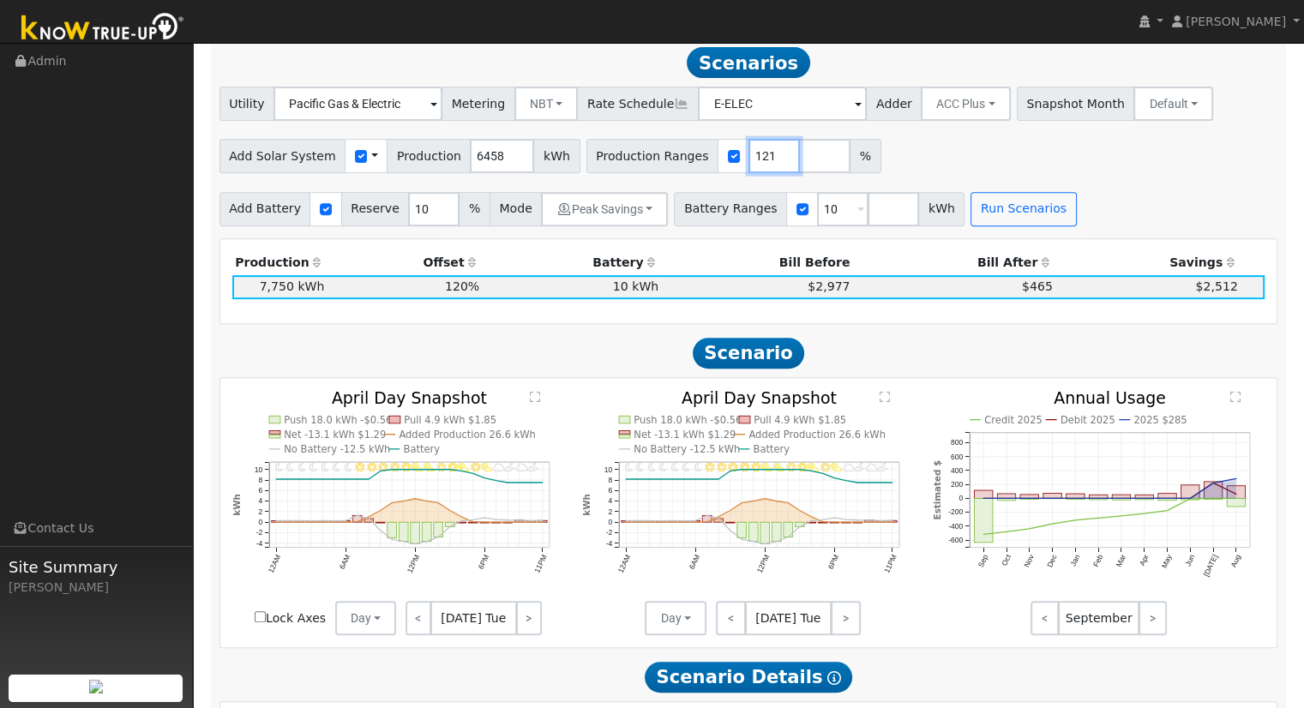
click at [749, 159] on input "121" at bounding box center [774, 156] width 51 height 34
click at [749, 159] on input "122" at bounding box center [774, 156] width 51 height 34
click at [749, 167] on input "121" at bounding box center [774, 156] width 51 height 34
type input "120"
click at [749, 167] on input "120" at bounding box center [774, 156] width 51 height 34
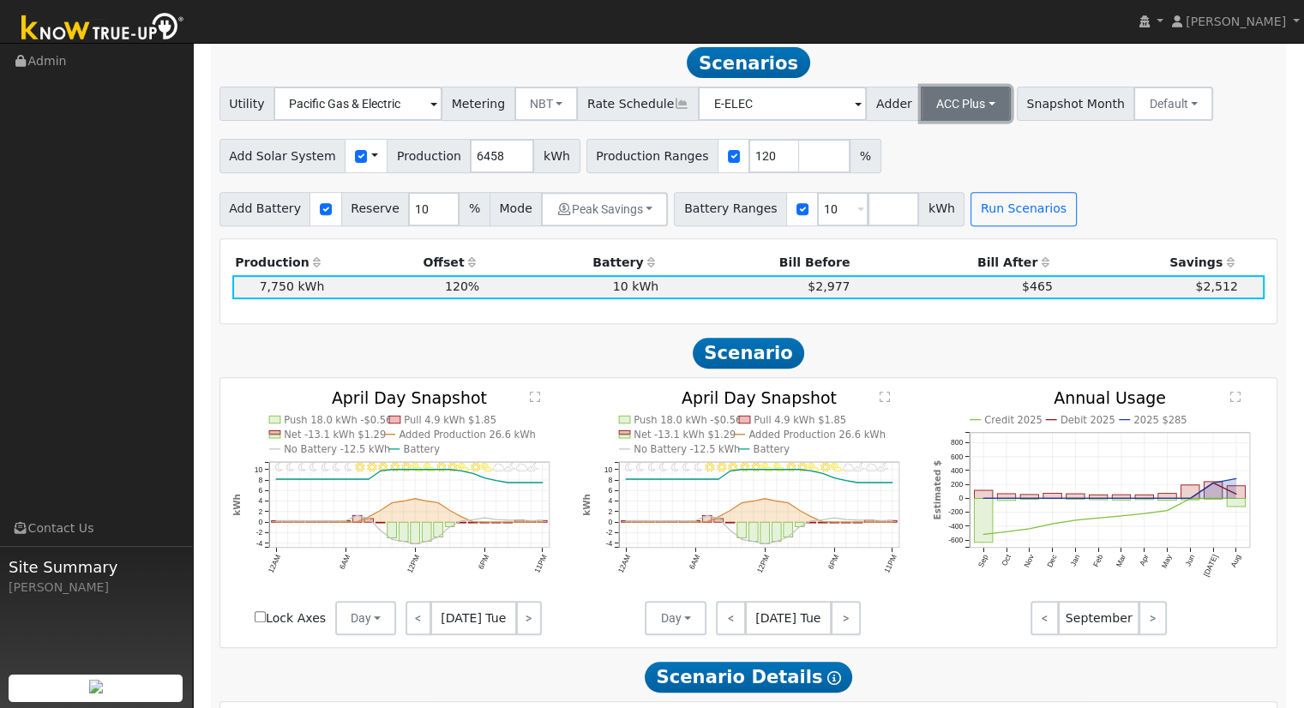
click at [921, 105] on button "ACC Plus" at bounding box center [966, 104] width 90 height 34
click at [929, 196] on link "SB-535" at bounding box center [947, 190] width 119 height 24
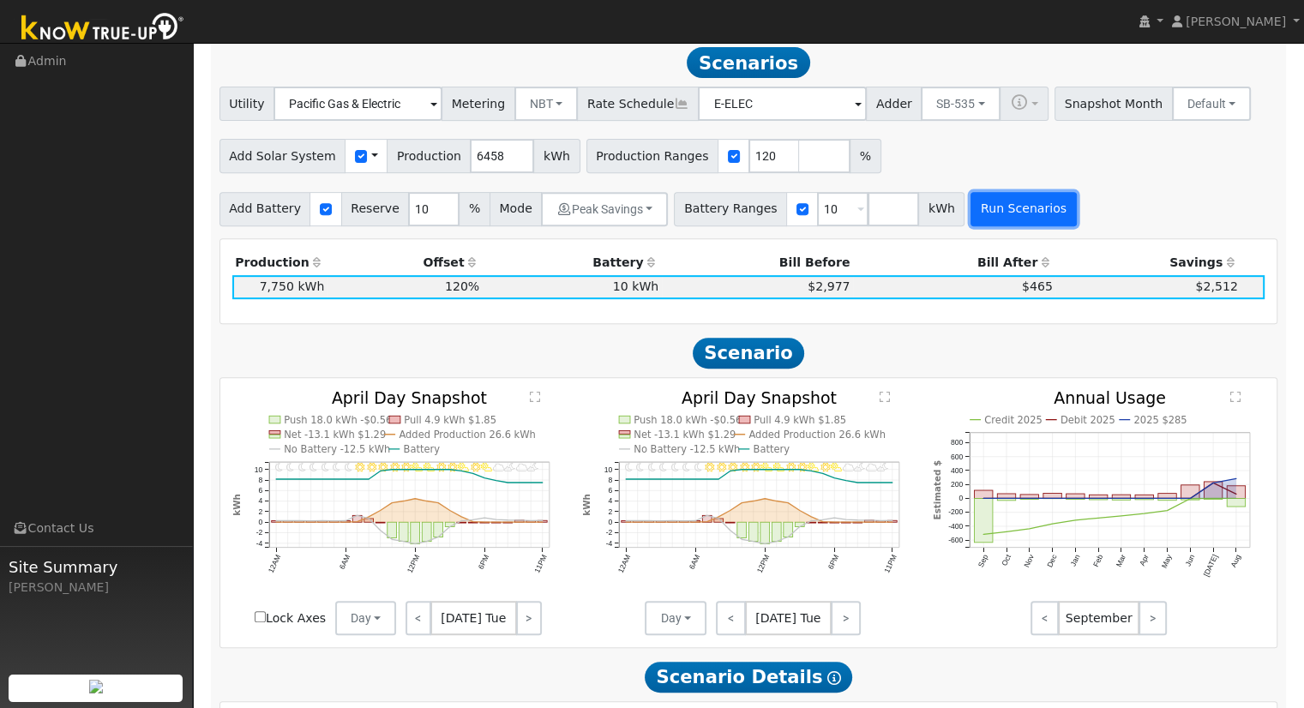
click at [971, 213] on button "Run Scenarios" at bounding box center [1023, 209] width 105 height 34
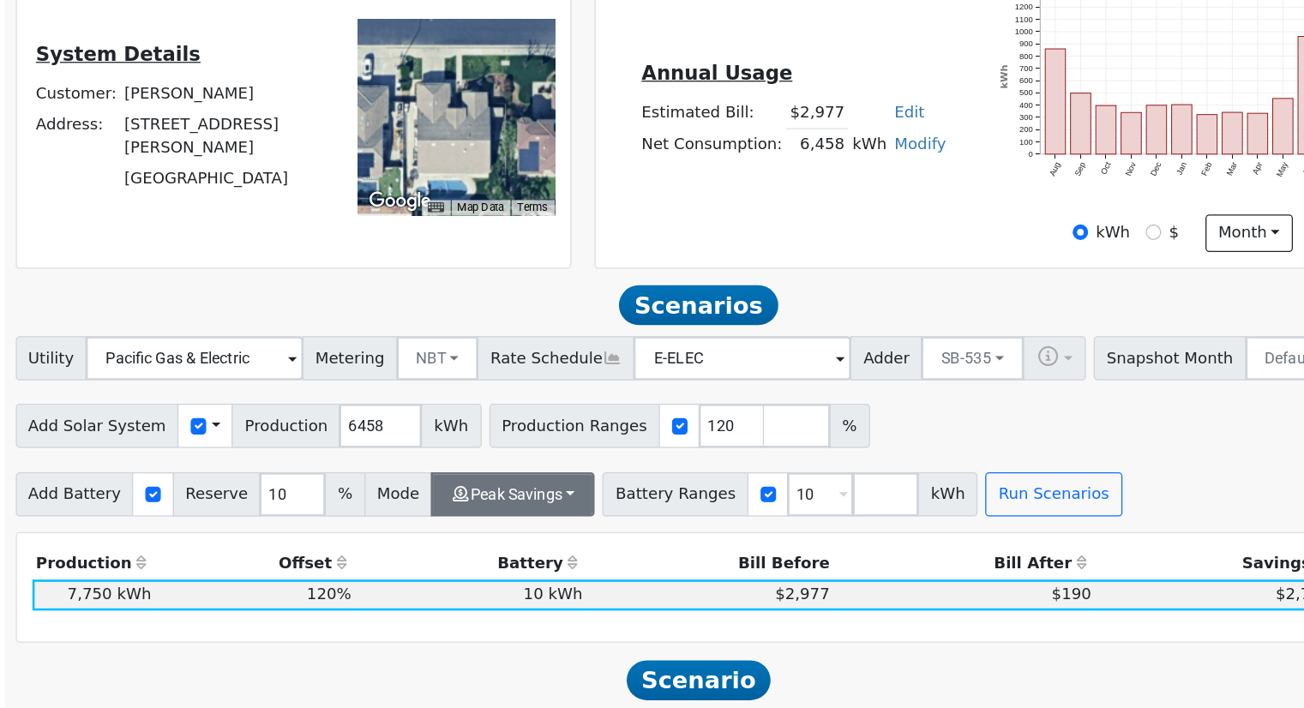
scroll to position [338, 0]
